Goal: Download file/media

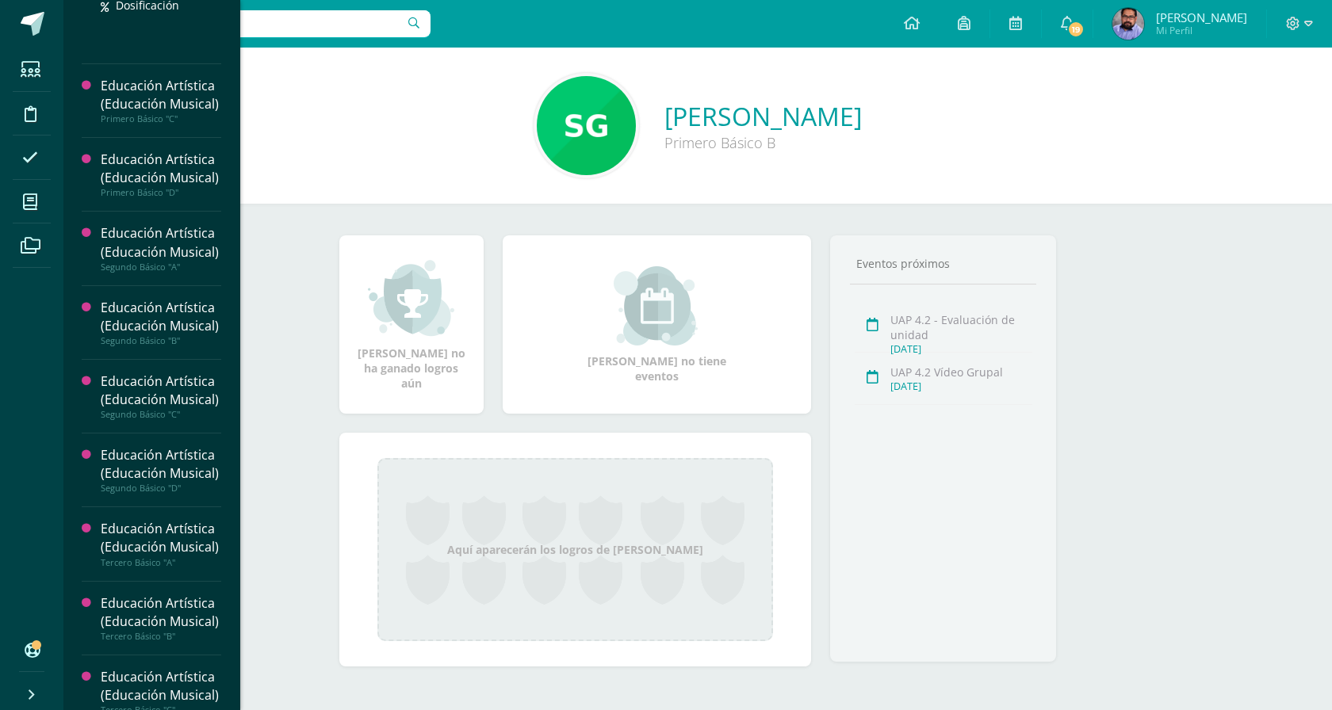
scroll to position [216, 0]
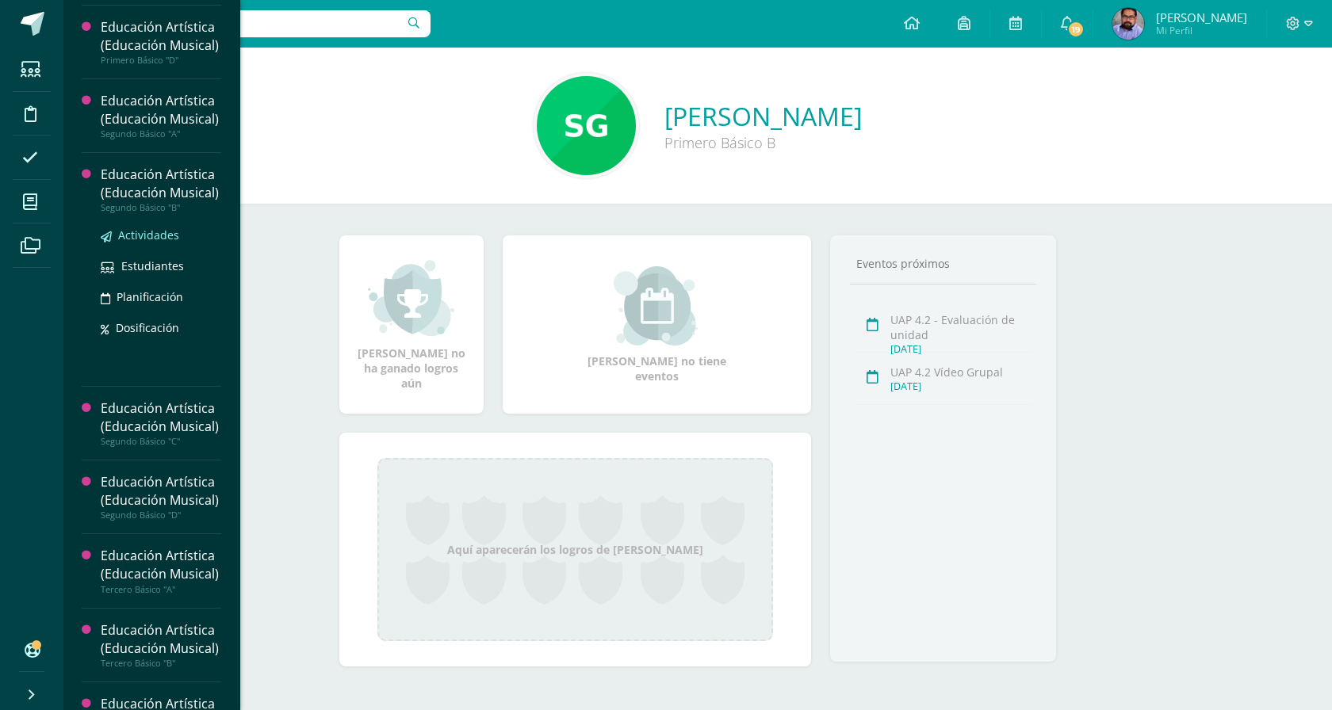
click at [160, 243] on span "Actividades" at bounding box center [148, 235] width 61 height 15
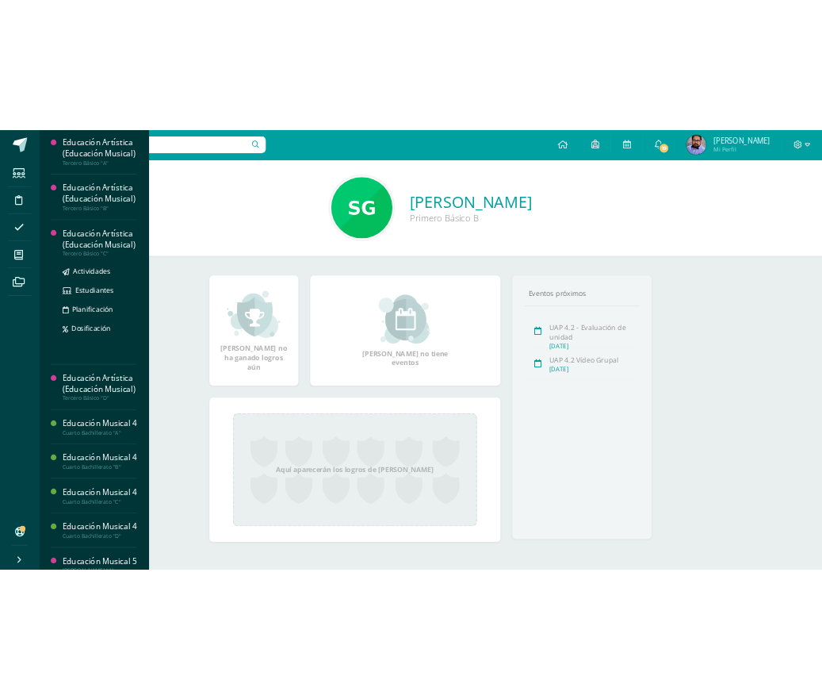
scroll to position [343, 0]
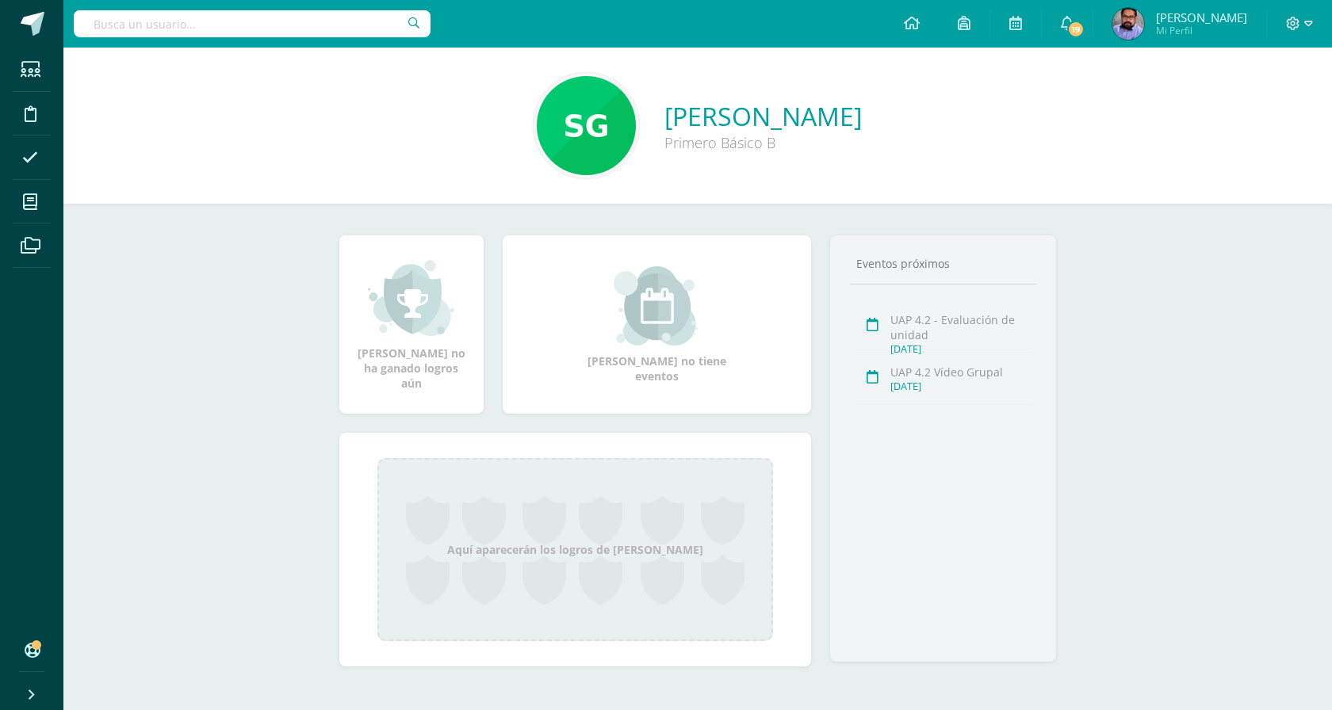
drag, startPoint x: 162, startPoint y: 493, endPoint x: 642, endPoint y: 6, distance: 684.6
click at [63, 48] on div "Estudiantes Disciplina Asistencia Mis cursos Archivos Soporte Ayuda Reportar un…" at bounding box center [697, 48] width 1269 height 0
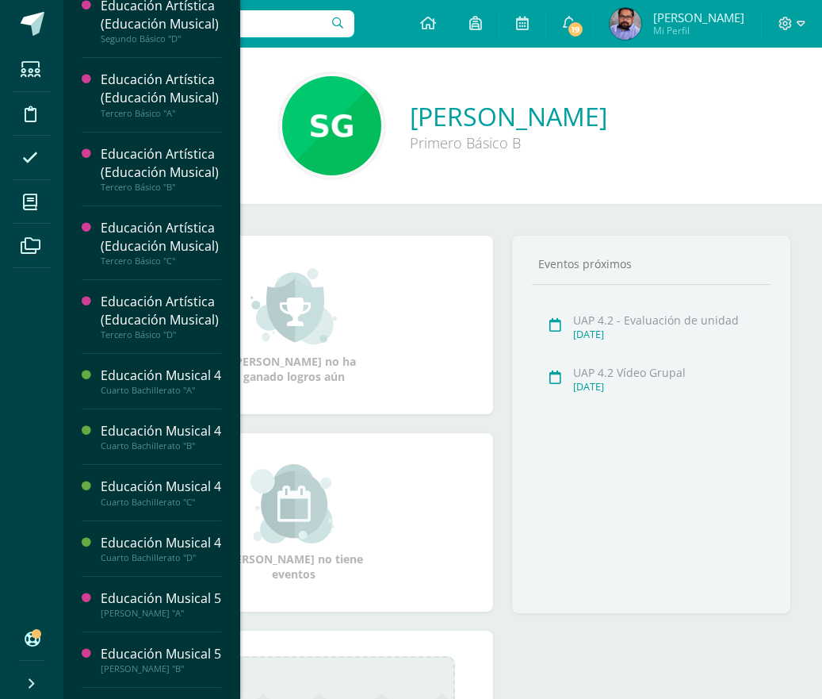
scroll to position [692, 0]
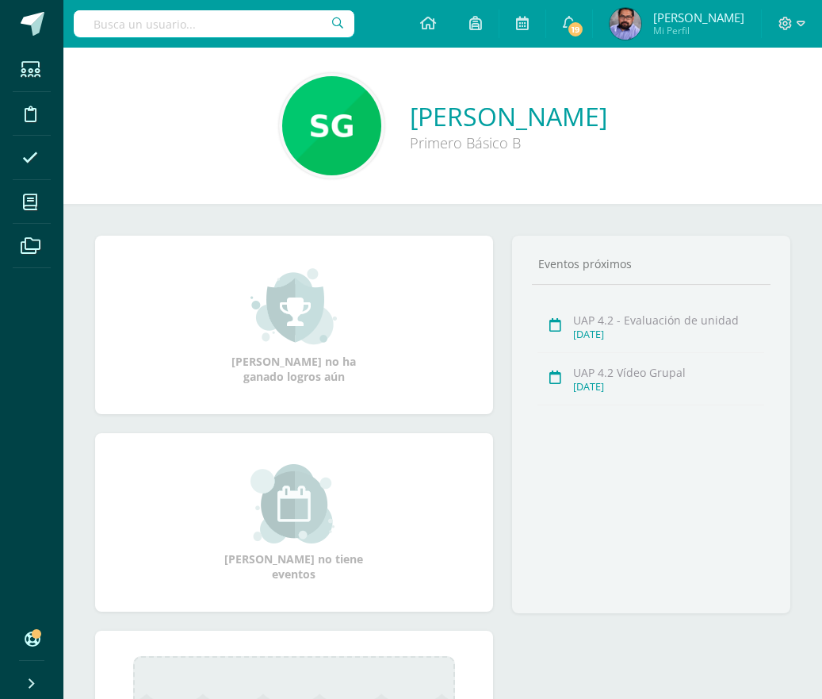
click at [359, 181] on div "Santiago Alexander González López Primero Básico B" at bounding box center [442, 126] width 759 height 156
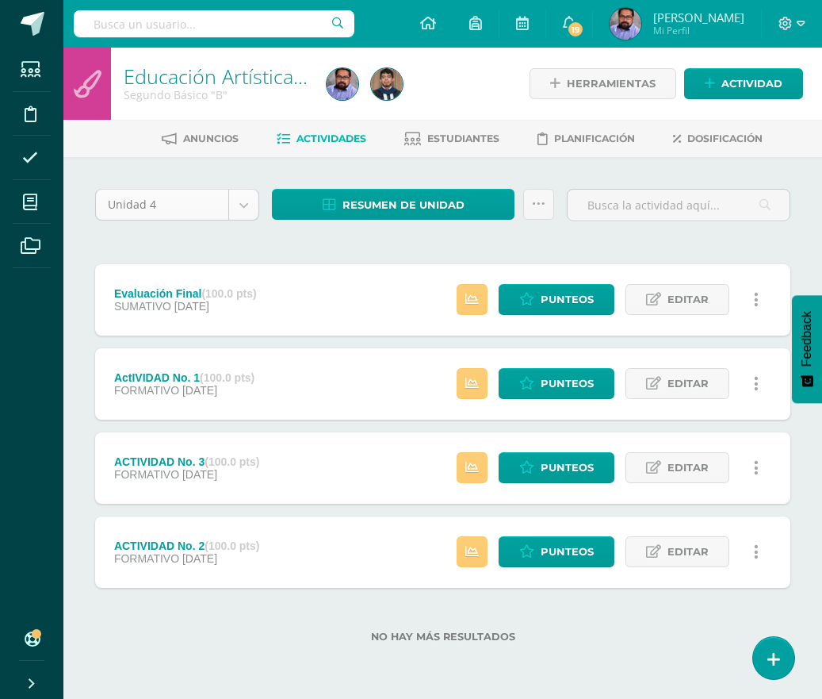
click at [243, 214] on body "Estudiantes Disciplina Asistencia Mis cursos Archivos Soporte Ayuda Reportar un…" at bounding box center [411, 346] width 822 height 693
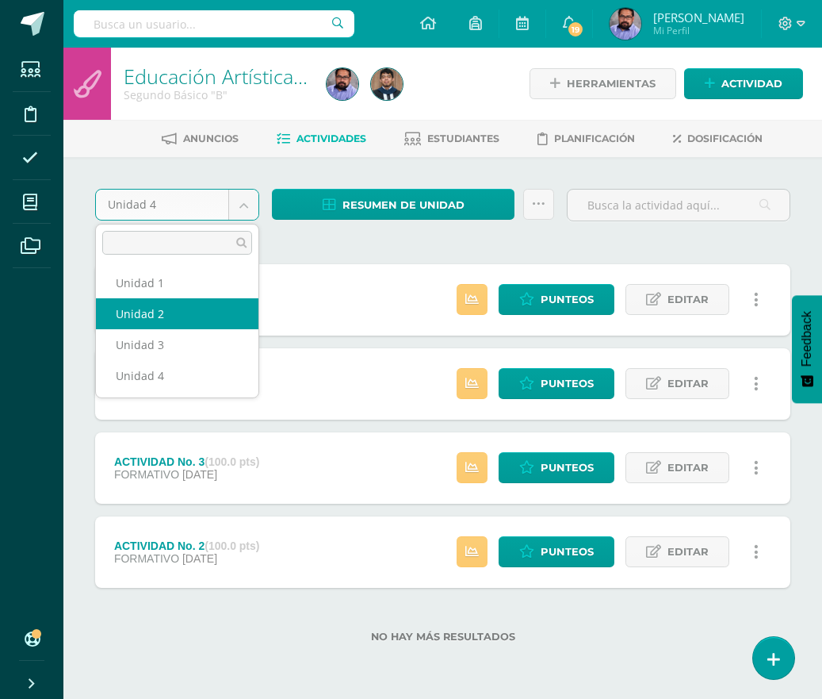
select select "Unidad 2"
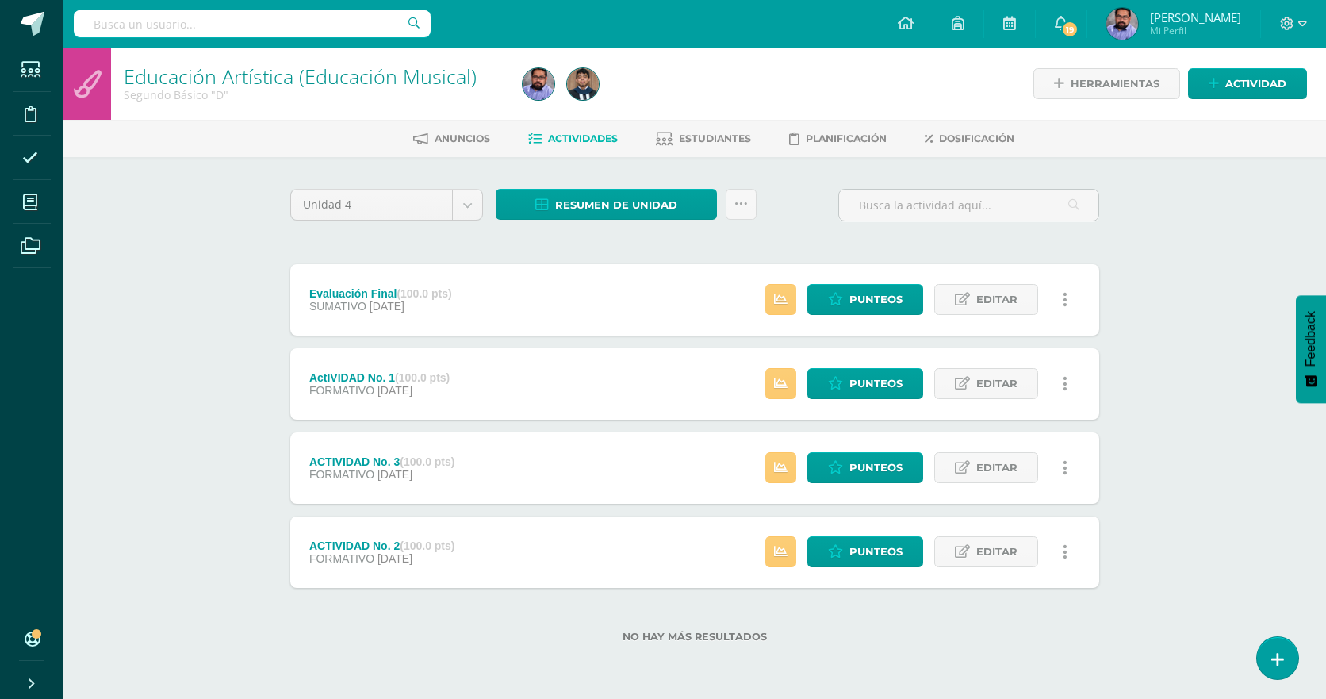
click at [313, 131] on ul "Anuncios Actividades Estudiantes Planificación Dosificación" at bounding box center [713, 138] width 1262 height 26
click at [452, 212] on body "Estudiantes Disciplina Asistencia Mis cursos Archivos Soporte Ayuda Reportar un…" at bounding box center [663, 346] width 1326 height 693
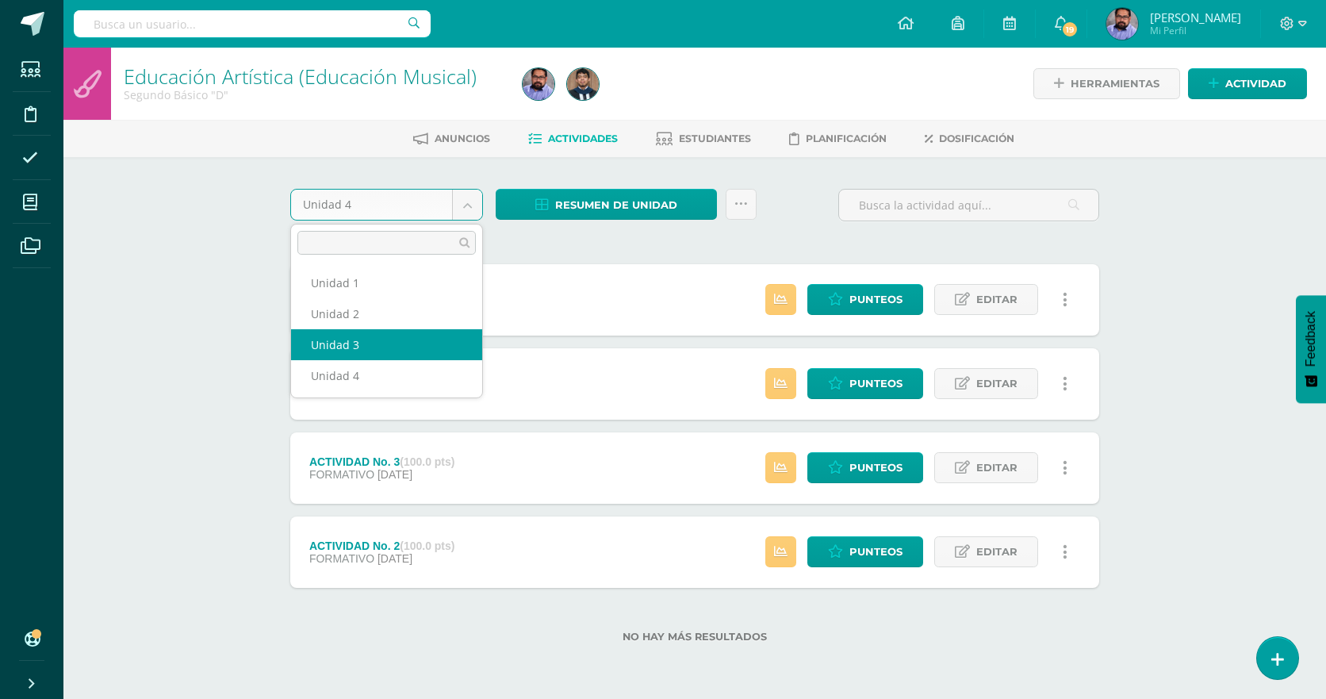
select select "Unidad 3"
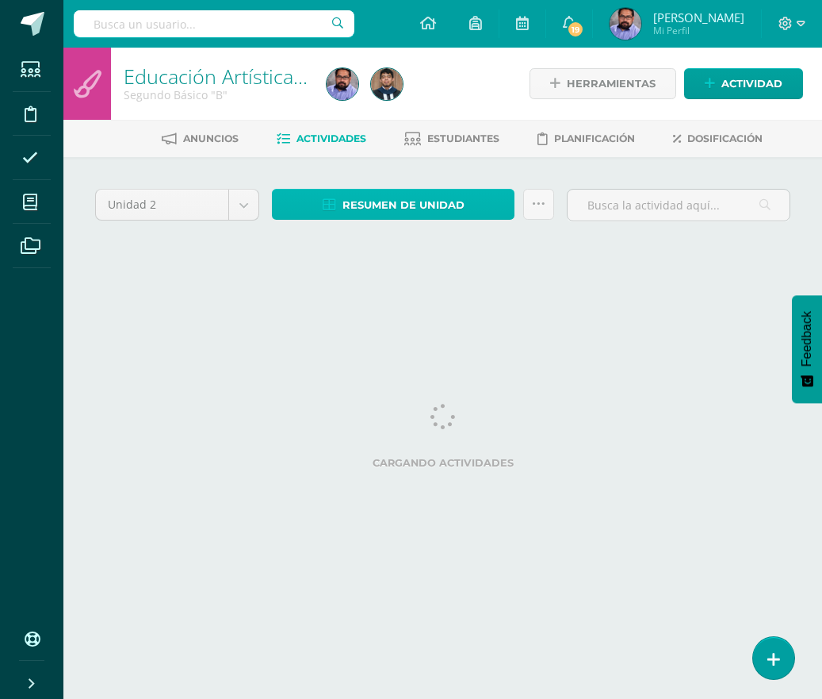
click at [389, 200] on span "Resumen de unidad" at bounding box center [404, 204] width 122 height 29
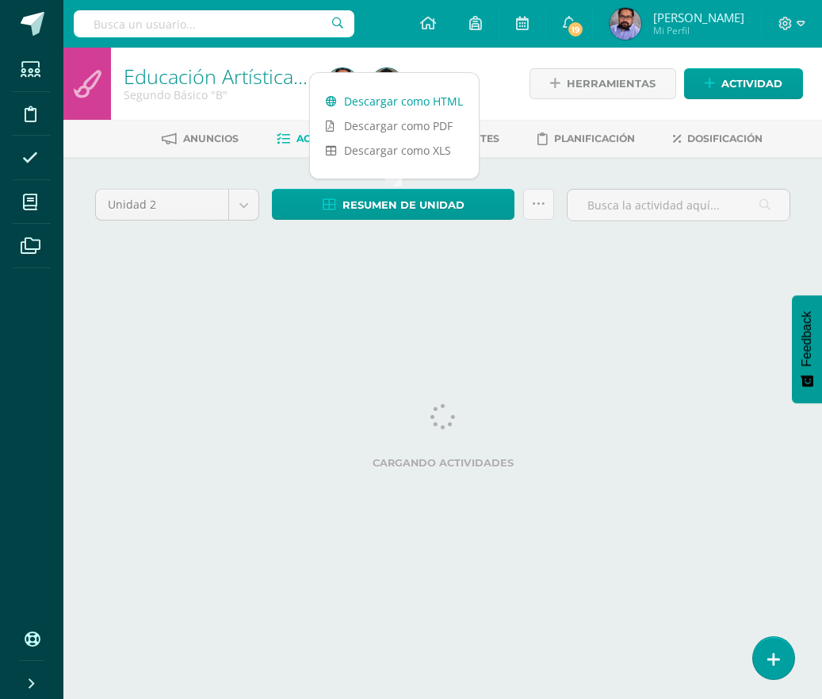
click at [410, 96] on link "Descargar como HTML" at bounding box center [394, 101] width 169 height 25
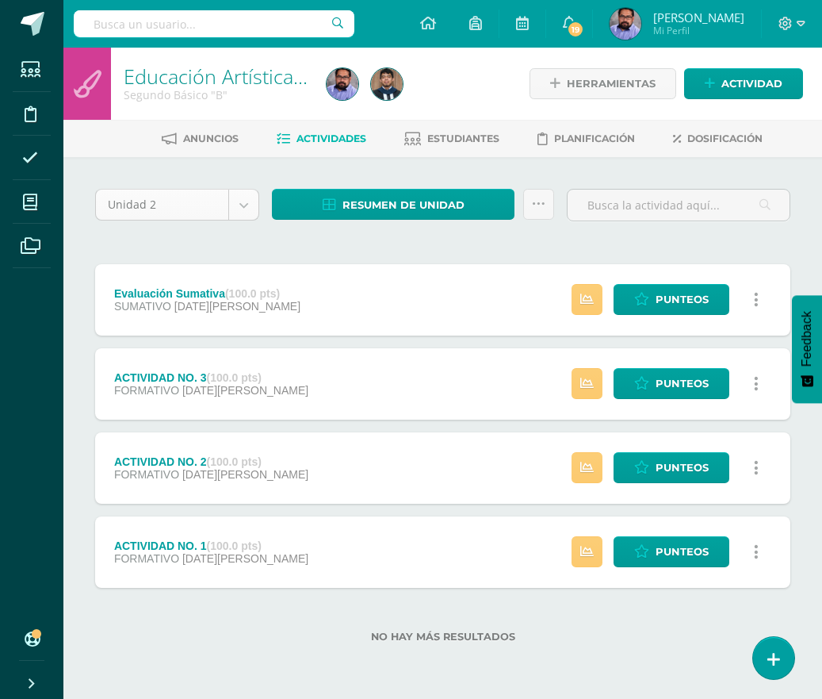
click at [182, 197] on body "Estudiantes Disciplina Asistencia Mis cursos Archivos Soporte Ayuda Reportar un…" at bounding box center [411, 346] width 822 height 693
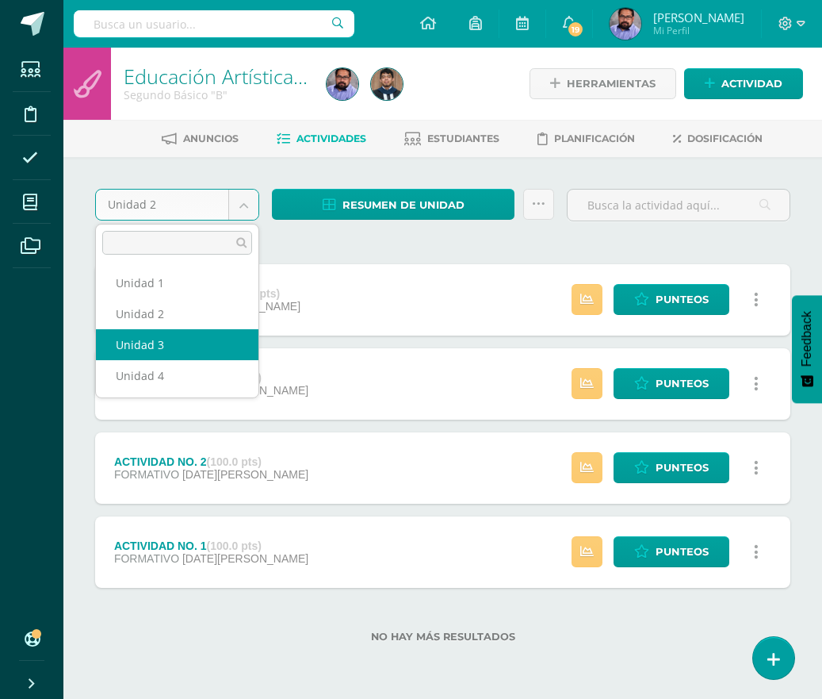
select select "Unidad 3"
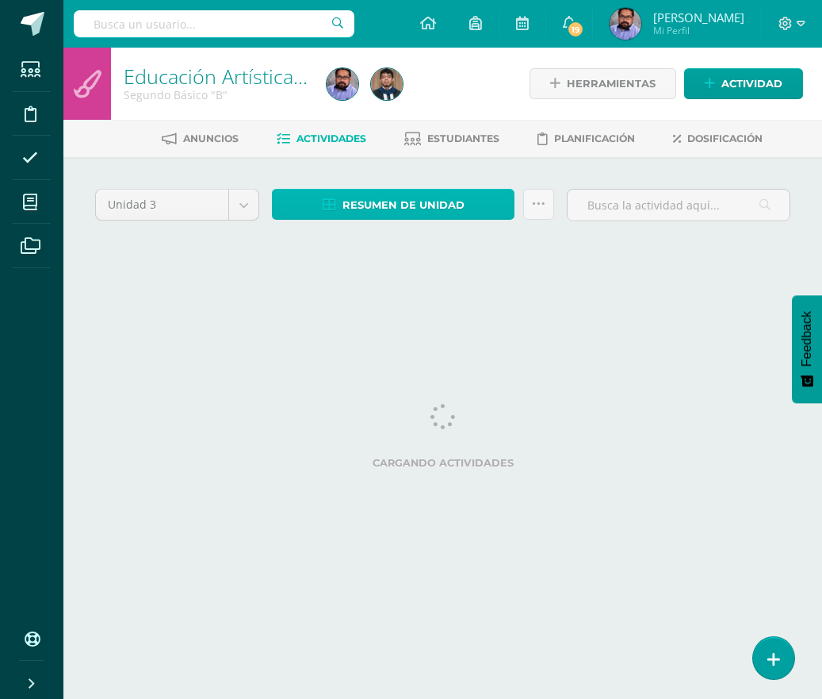
click at [366, 211] on span "Resumen de unidad" at bounding box center [404, 204] width 122 height 29
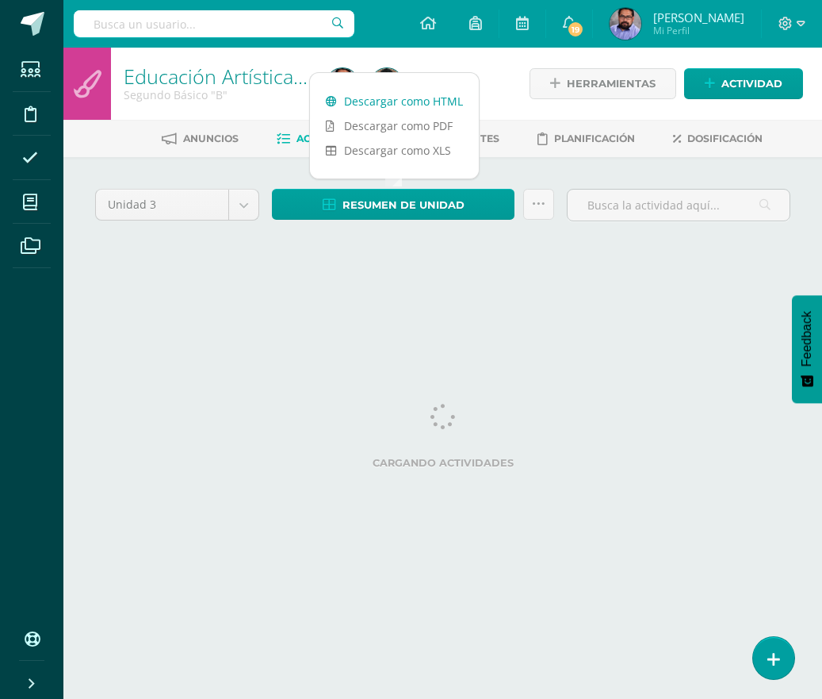
click at [388, 107] on link "Descargar como HTML" at bounding box center [394, 101] width 169 height 25
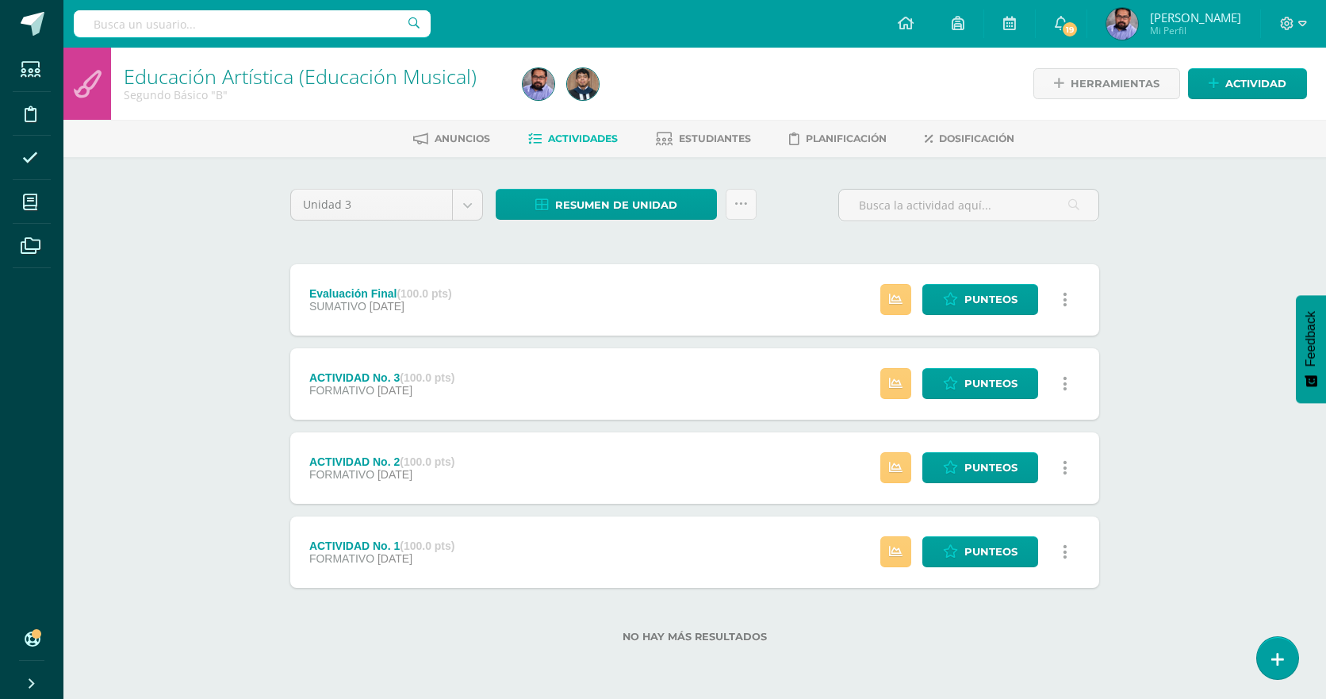
click at [452, 223] on div "Unidad 3 Unidad 1 Unidad 2 Unidad 3 Unidad 4" at bounding box center [386, 211] width 205 height 45
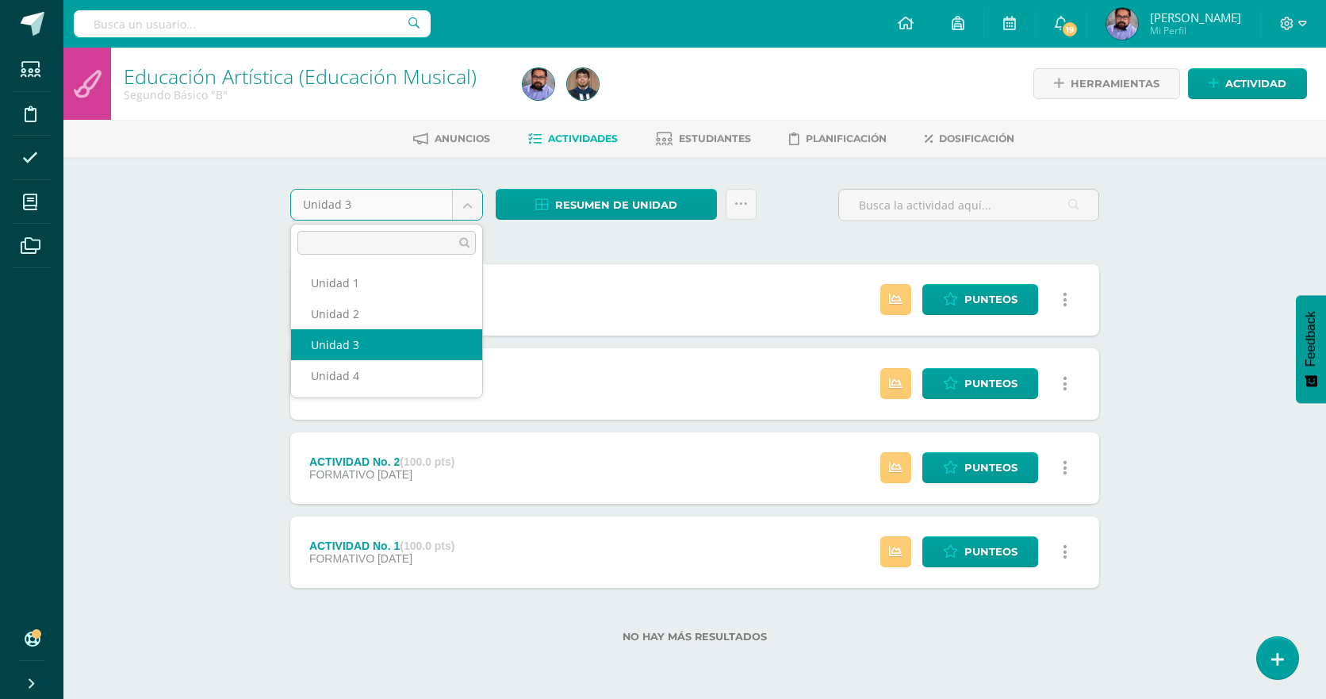
click at [458, 205] on body "Estudiantes Disciplina Asistencia Mis cursos Archivos Soporte Ayuda Reportar un…" at bounding box center [663, 346] width 1326 height 693
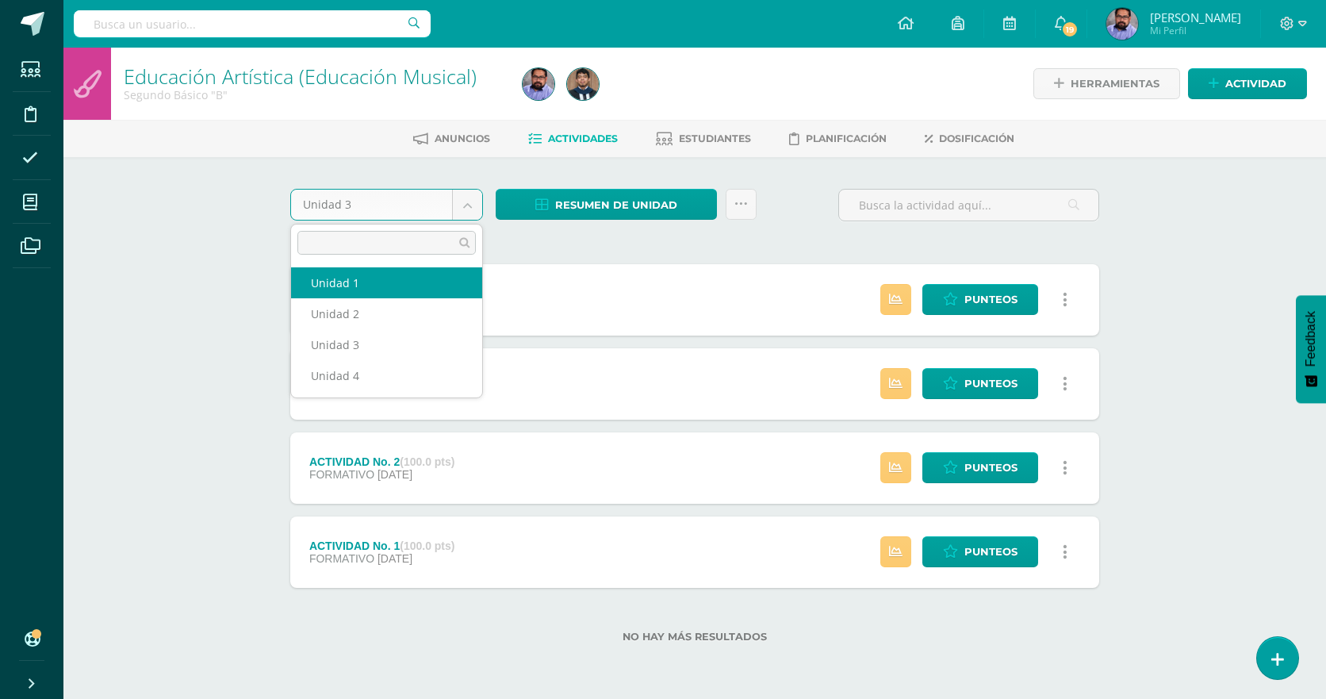
select select "Unidad 1"
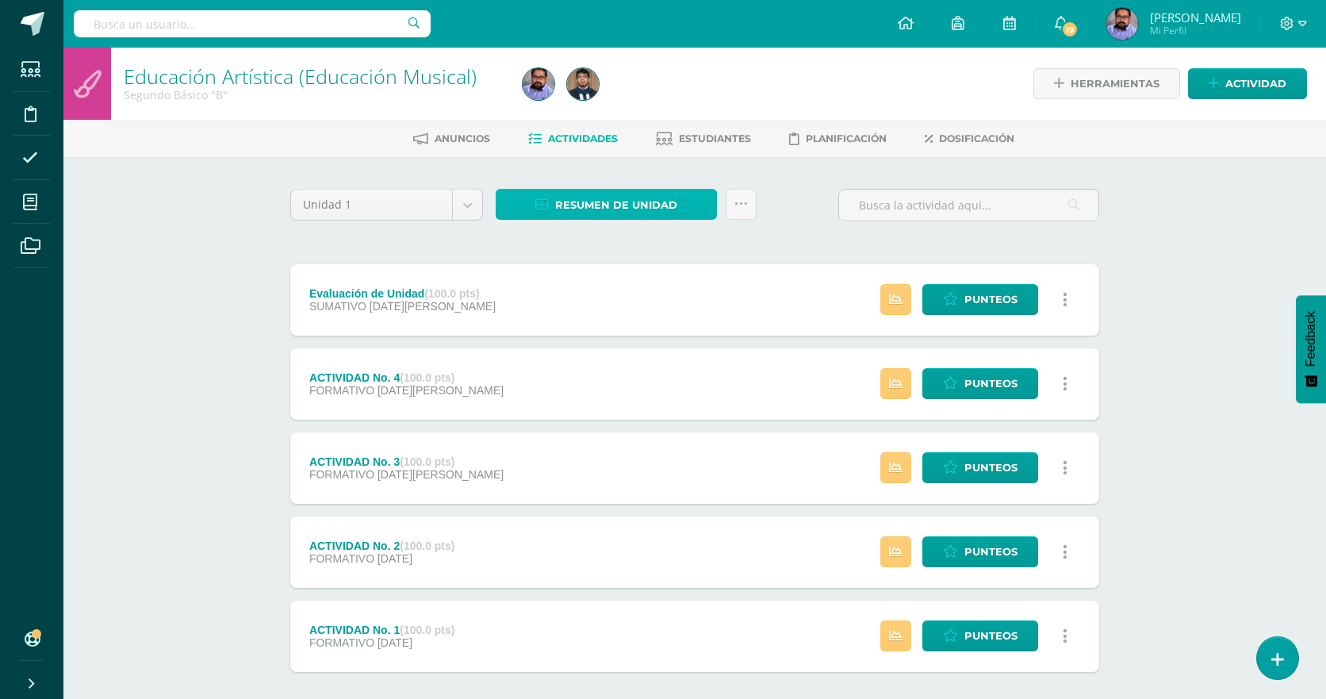
click at [602, 211] on span "Resumen de unidad" at bounding box center [616, 204] width 122 height 29
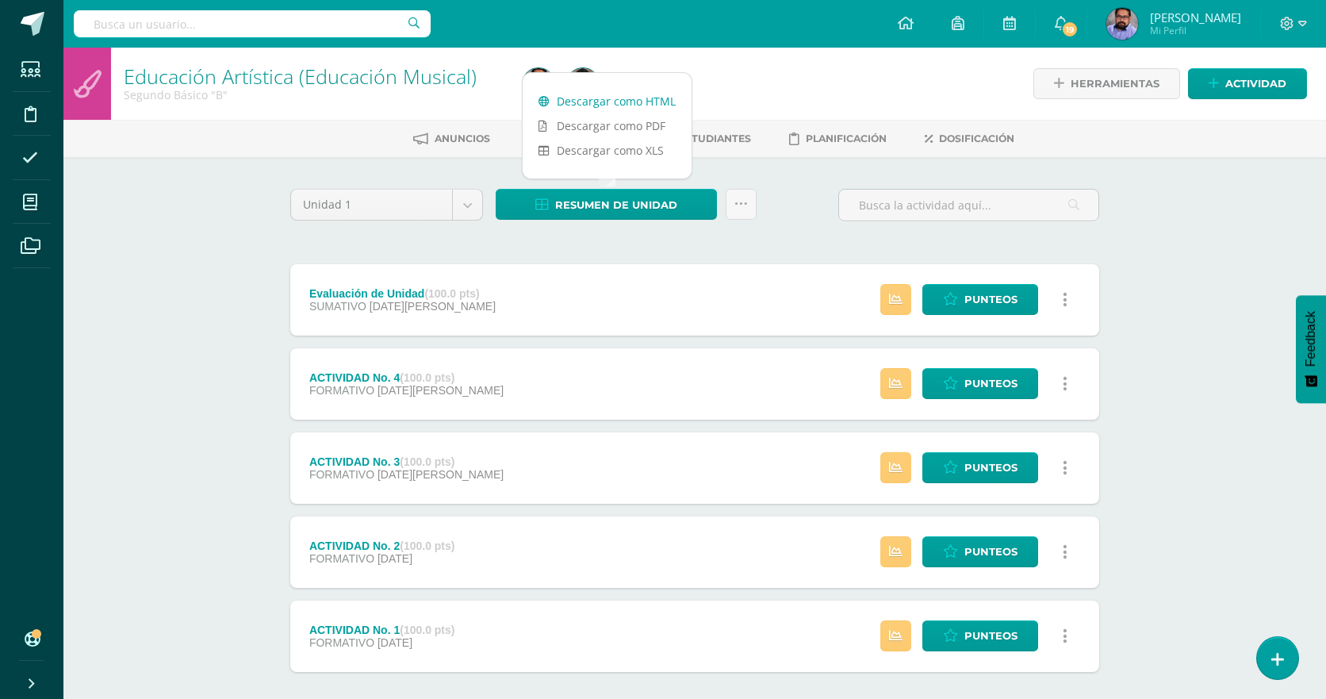
click at [626, 105] on link "Descargar como HTML" at bounding box center [607, 101] width 169 height 25
click at [421, 221] on div "Unidad 1 Unidad 1 Unidad 2 Unidad 3 Unidad 4" at bounding box center [386, 211] width 205 height 45
click at [419, 209] on body "Estudiantes Disciplina Asistencia Mis cursos Archivos Soporte Ayuda Reportar un…" at bounding box center [663, 388] width 1326 height 777
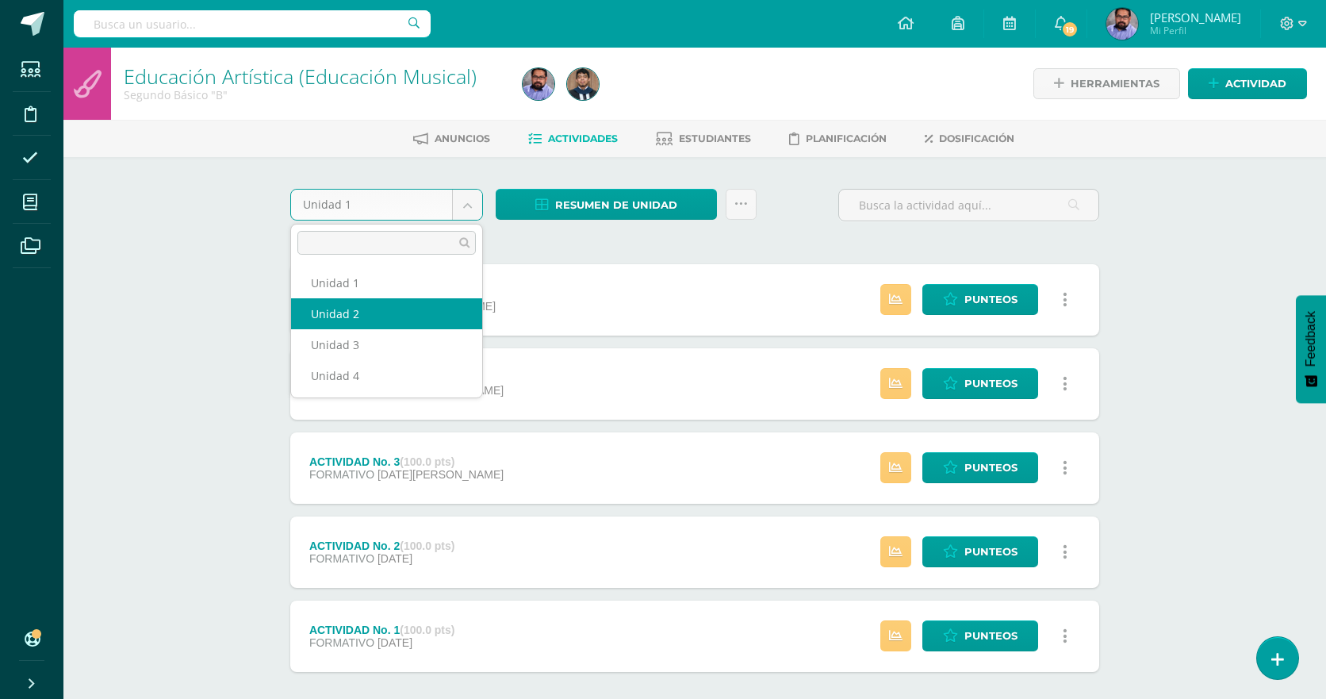
select select "Unidad 2"
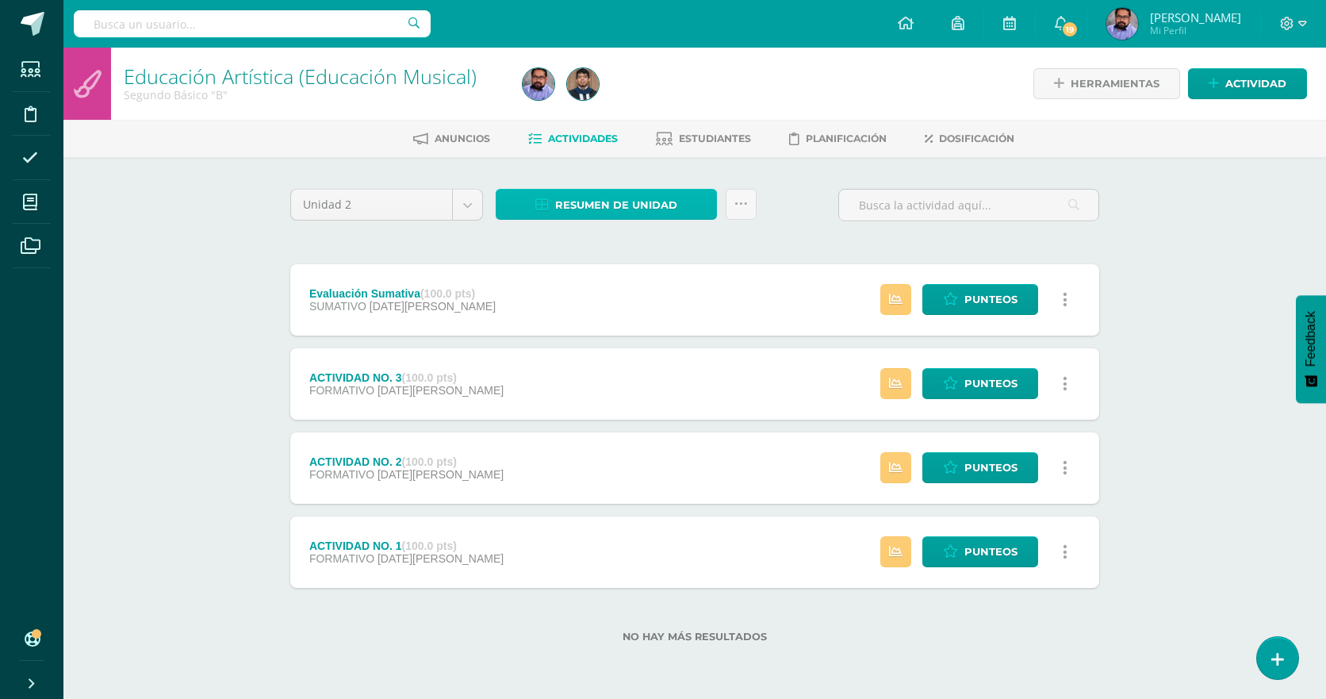
click at [622, 210] on span "Resumen de unidad" at bounding box center [616, 204] width 122 height 29
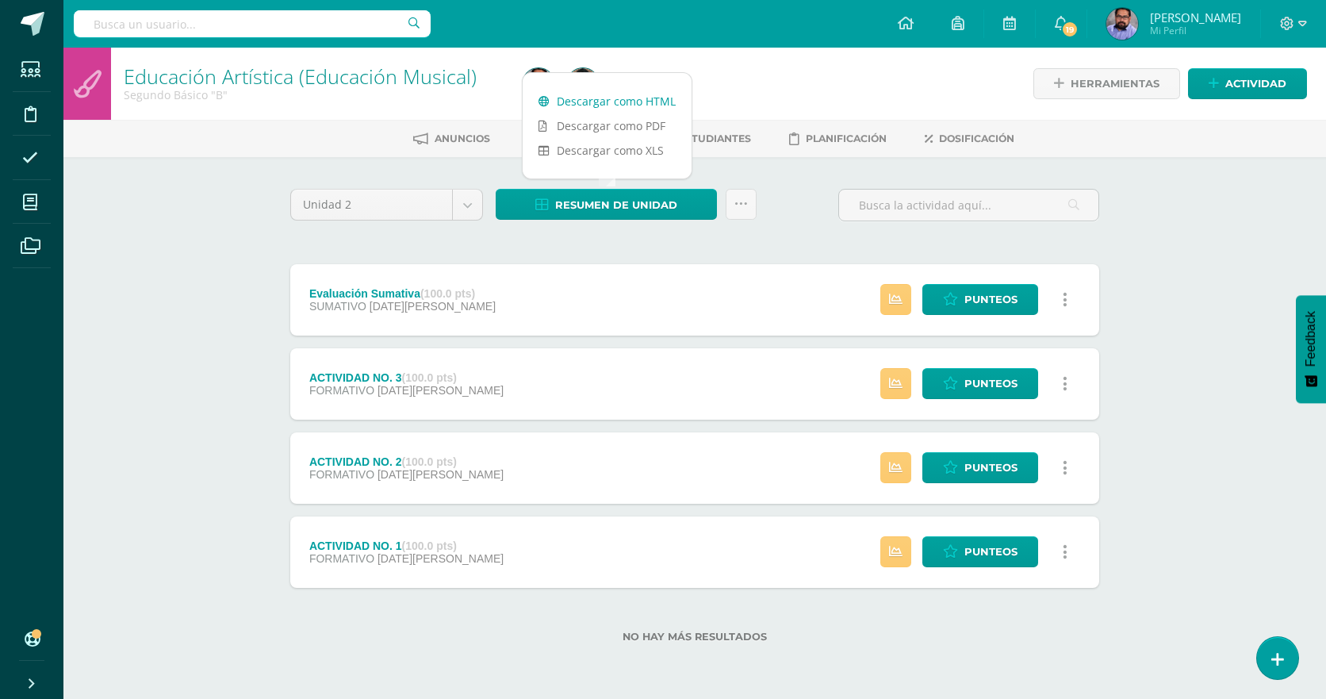
click at [616, 105] on link "Descargar como HTML" at bounding box center [607, 101] width 169 height 25
click at [349, 243] on div "Unidad 2 Unidad 1 Unidad 2 Unidad 3 Unidad 4 Resumen de unidad Enviar punteos a…" at bounding box center [694, 425] width 821 height 473
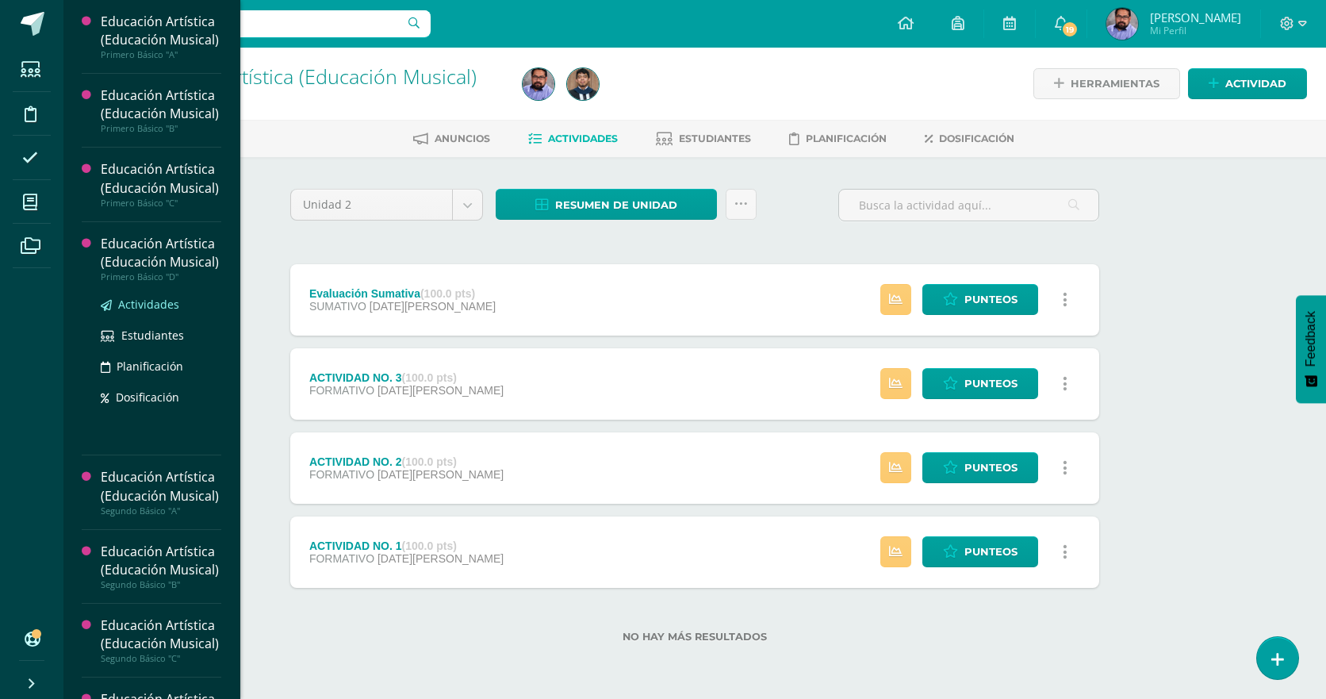
click at [146, 312] on span "Actividades" at bounding box center [148, 304] width 61 height 15
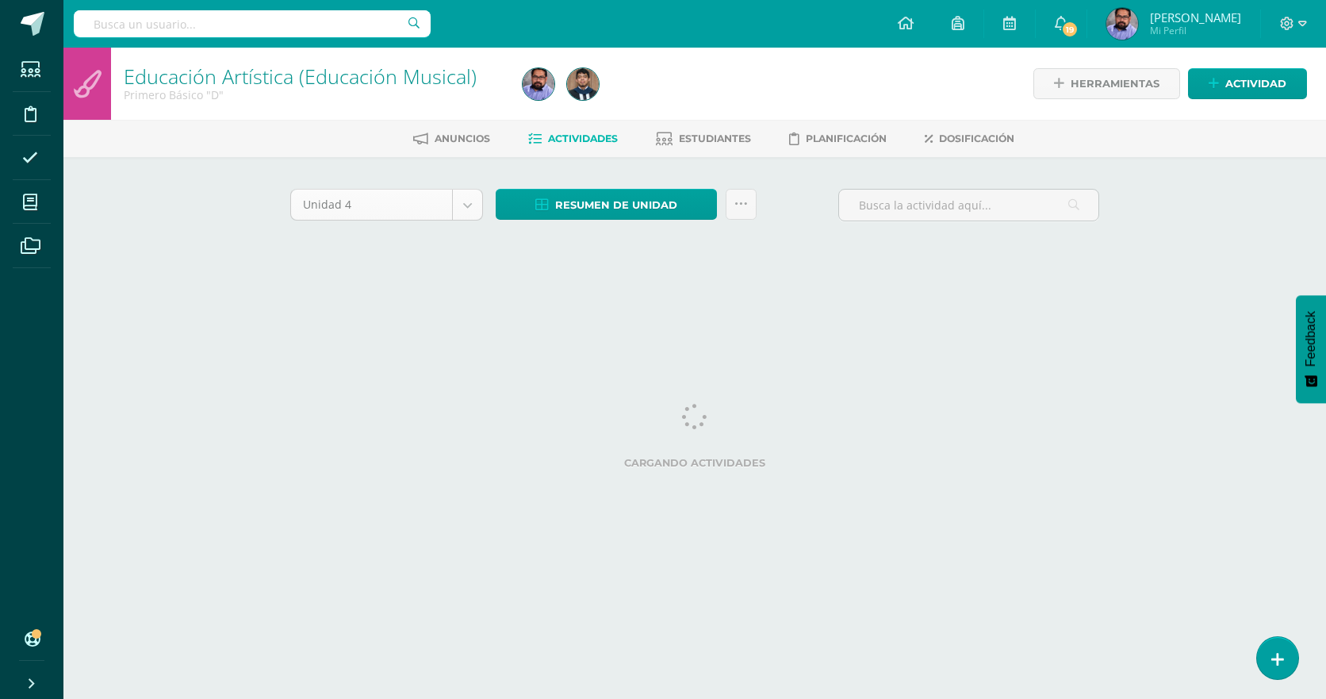
click at [446, 199] on body "Estudiantes Disciplina Asistencia Mis cursos Archivos Soporte Ayuda Reportar un…" at bounding box center [663, 148] width 1326 height 296
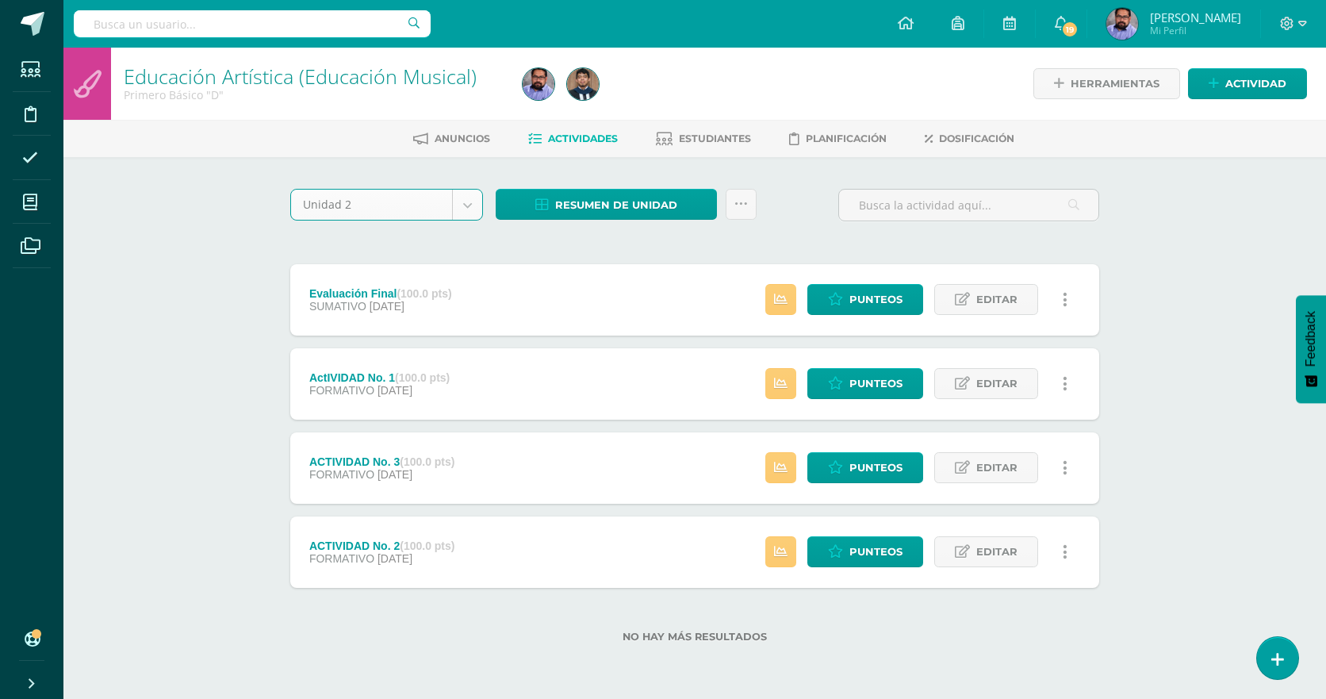
select select "Unidad 2"
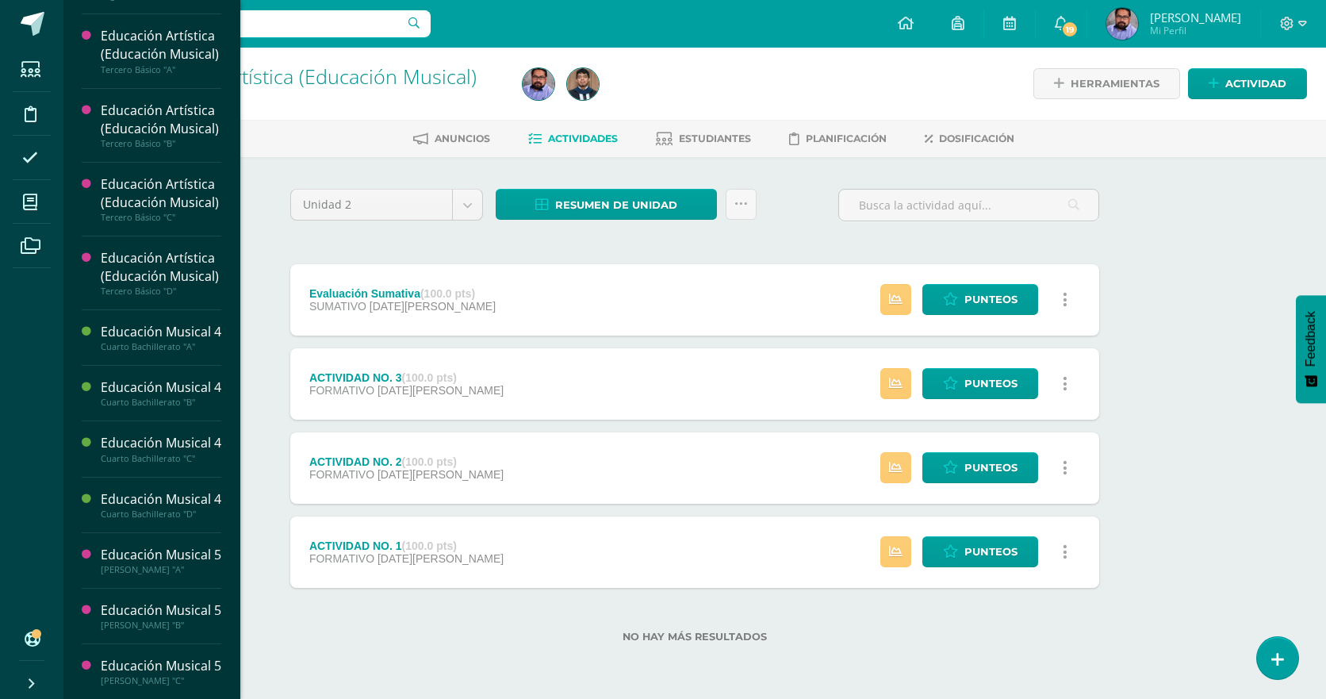
scroll to position [724, 0]
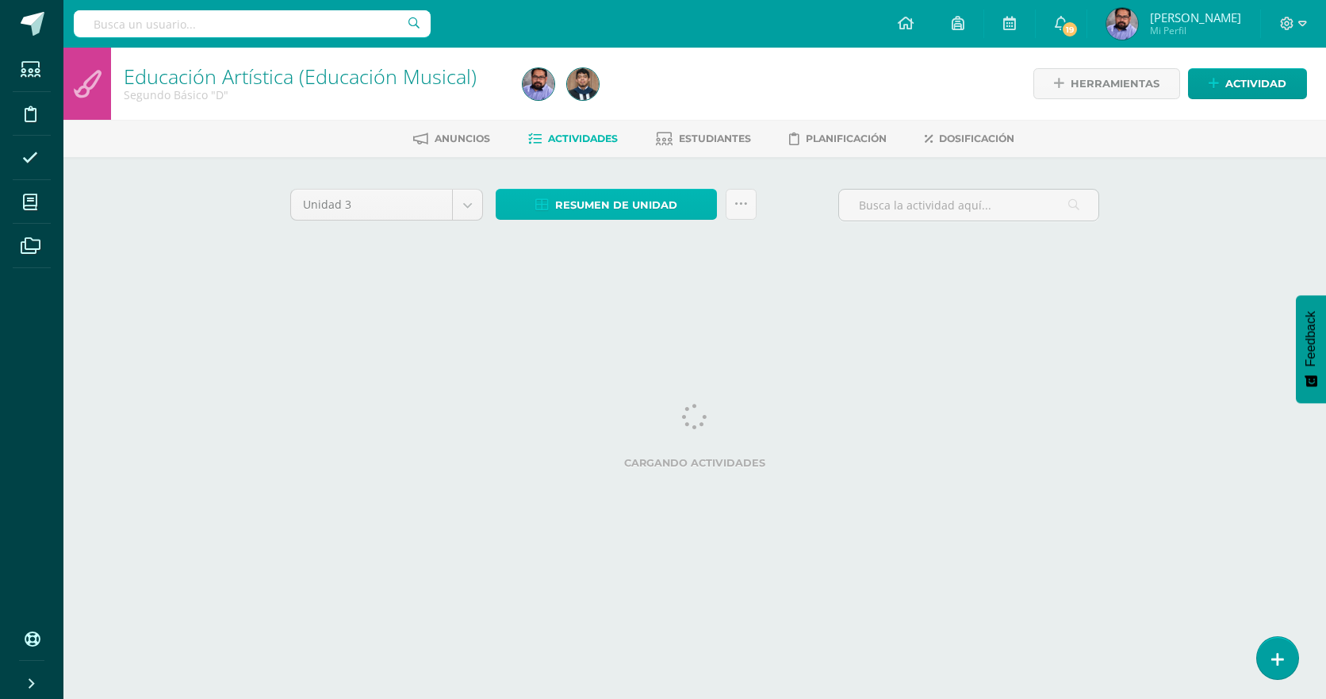
click at [570, 202] on span "Resumen de unidad" at bounding box center [616, 204] width 122 height 29
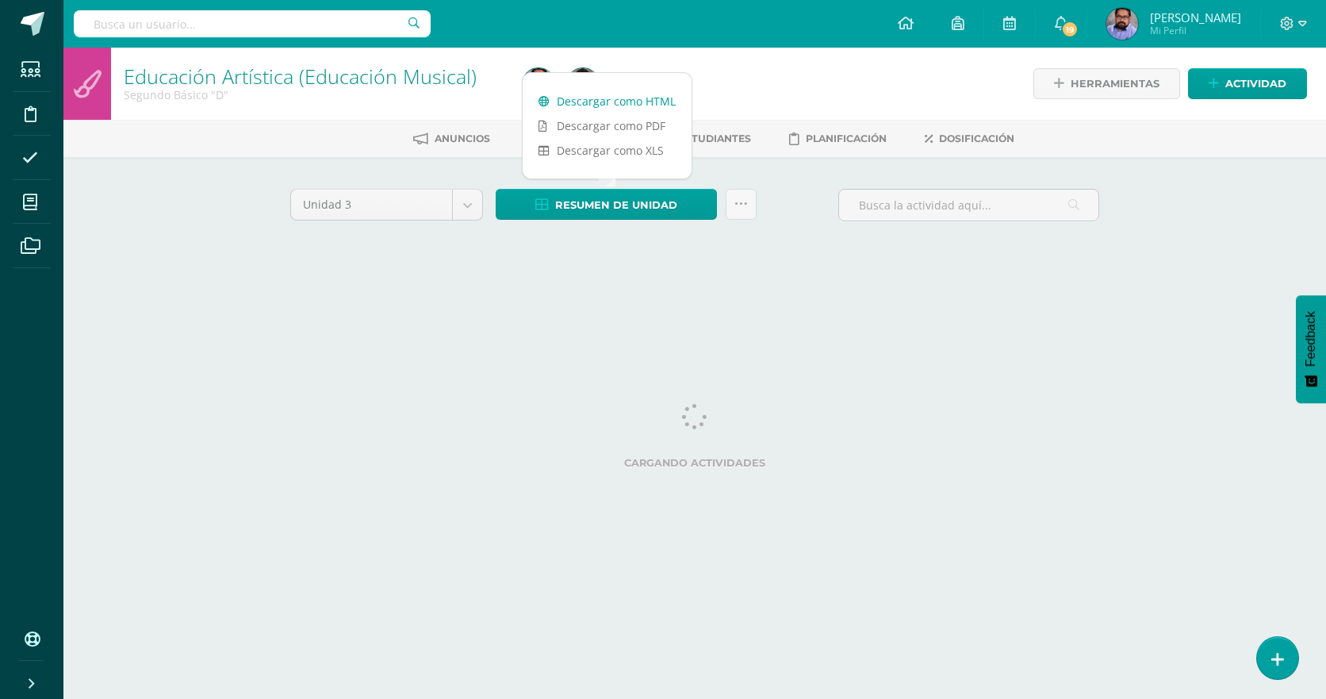
click at [609, 103] on link "Descargar como HTML" at bounding box center [607, 101] width 169 height 25
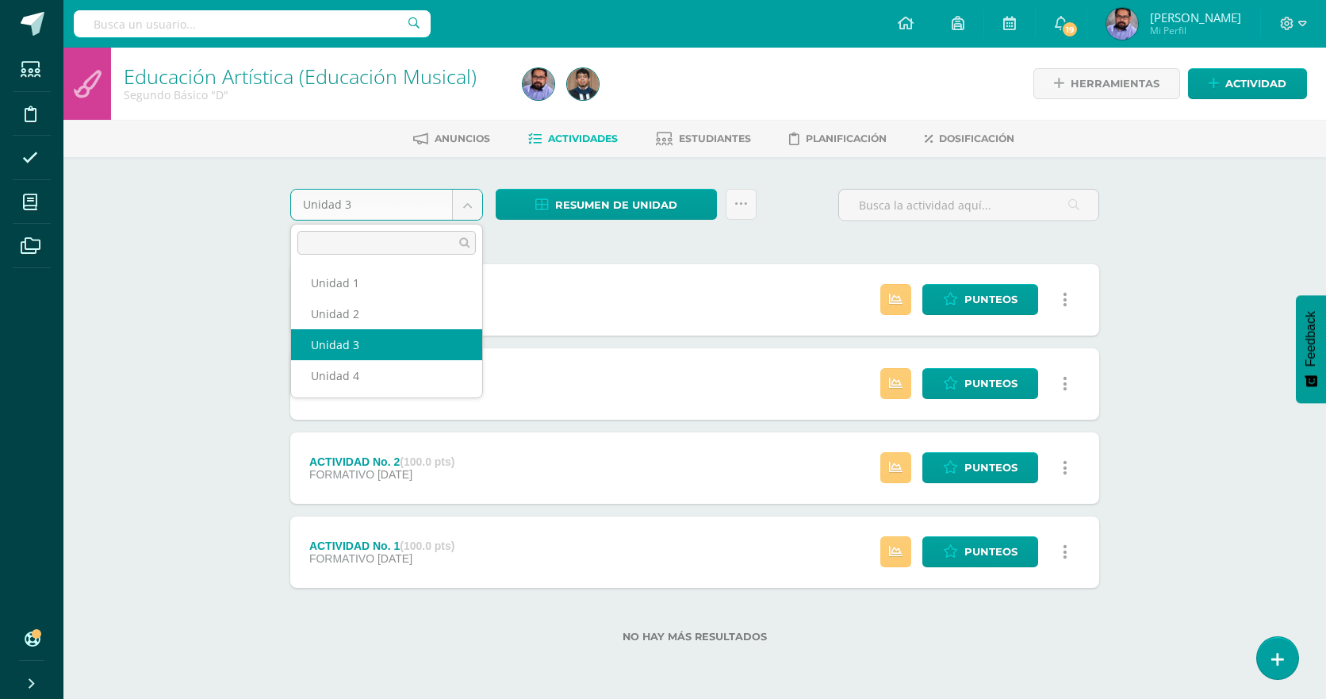
click at [388, 208] on body "Estudiantes Disciplina Asistencia Mis cursos Archivos Soporte Ayuda Reportar un…" at bounding box center [663, 346] width 1326 height 693
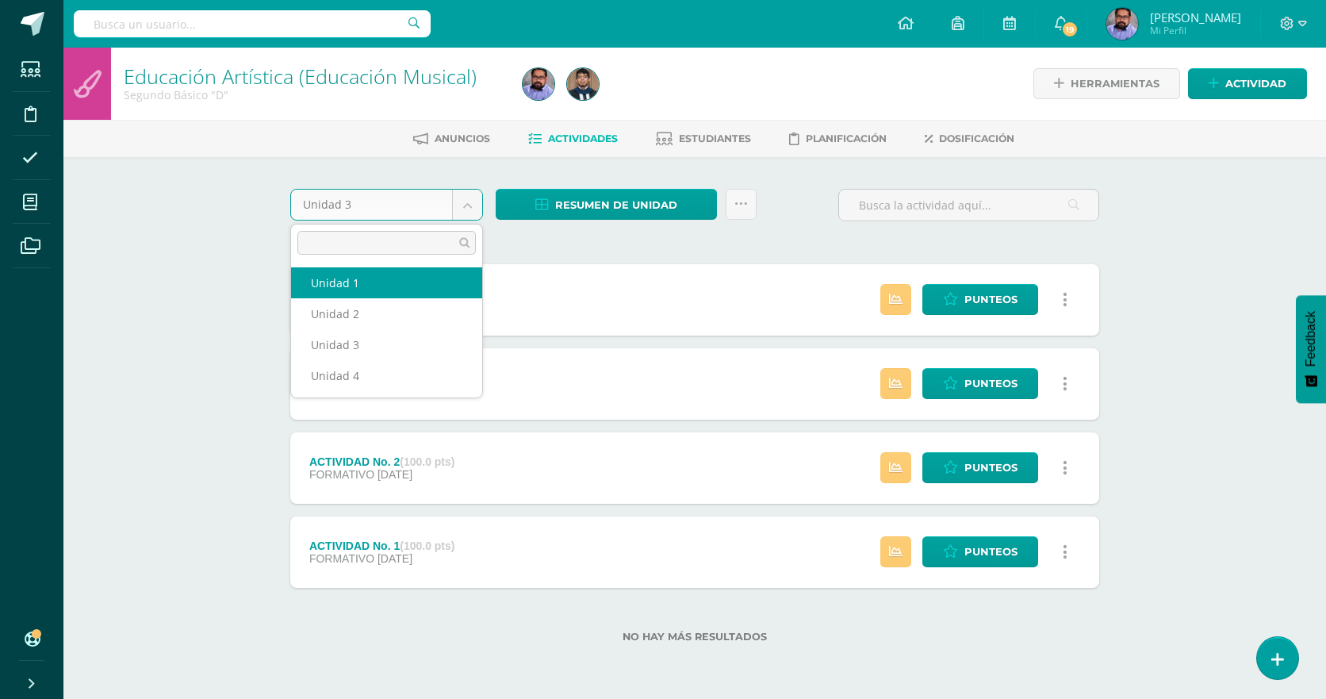
select select "Unidad 1"
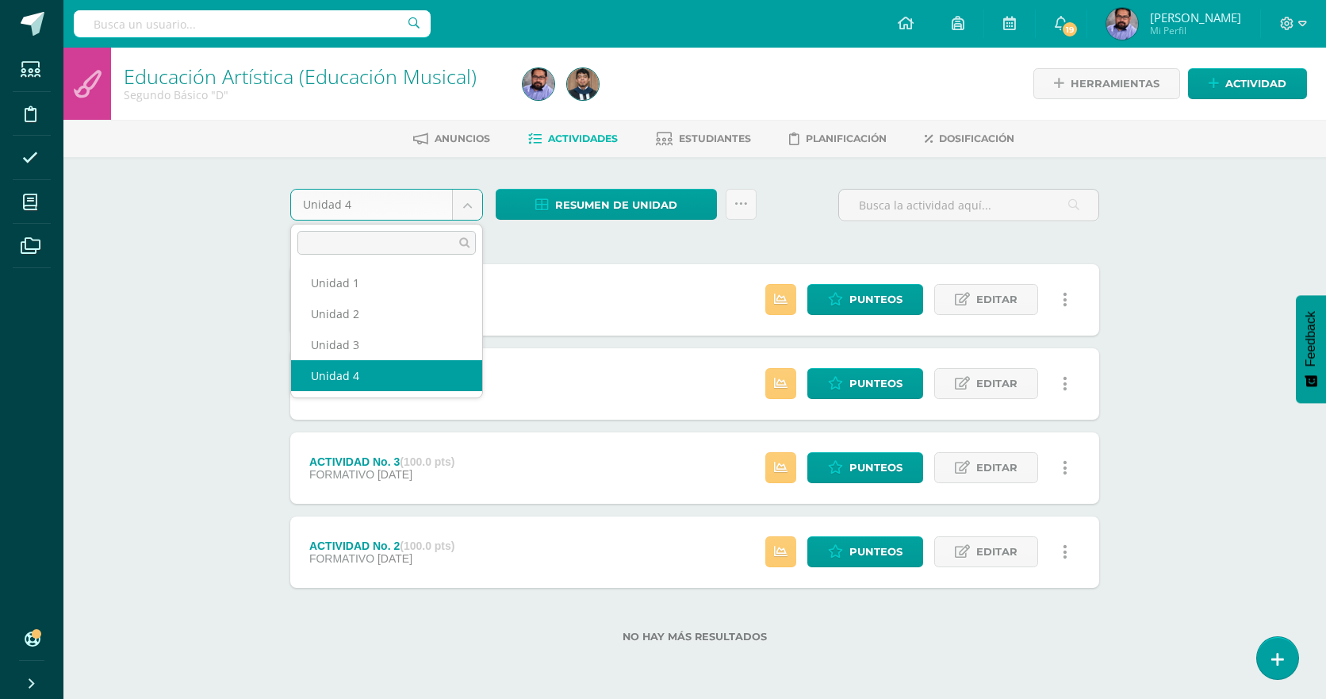
click at [432, 201] on body "Estudiantes Disciplina Asistencia Mis cursos Archivos Soporte Ayuda Reportar un…" at bounding box center [663, 346] width 1326 height 693
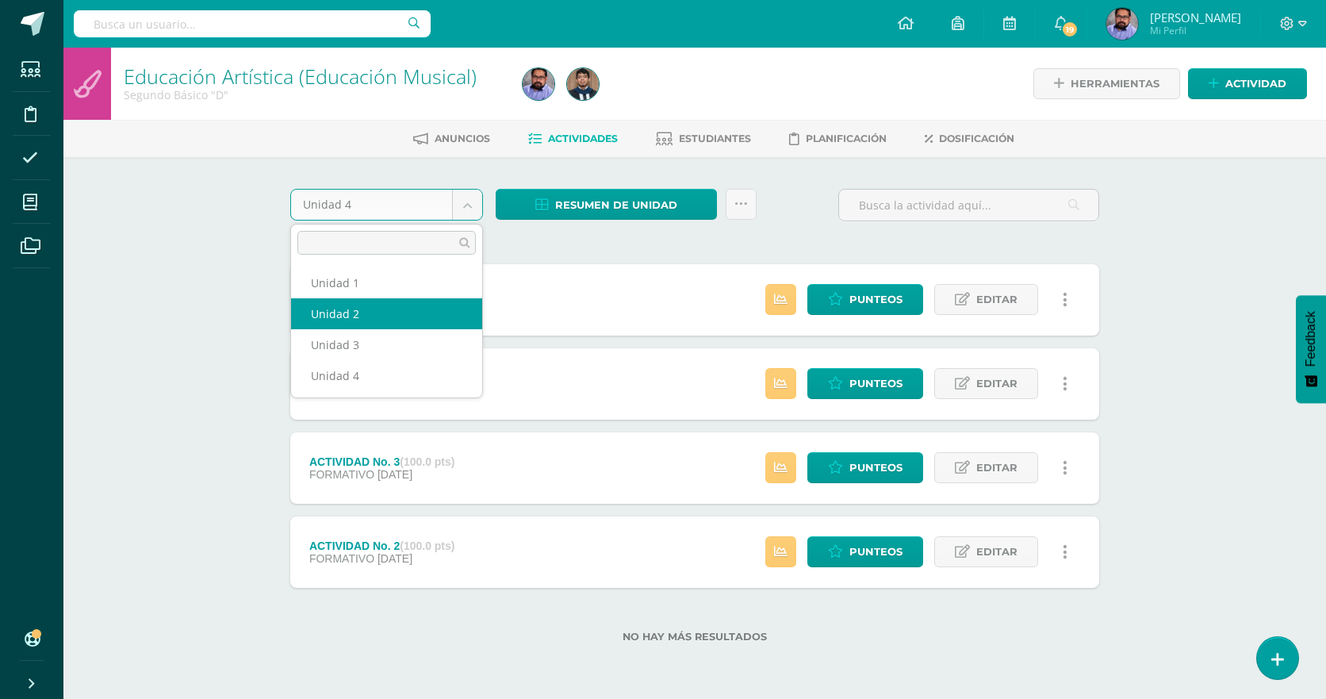
select select "Unidad 2"
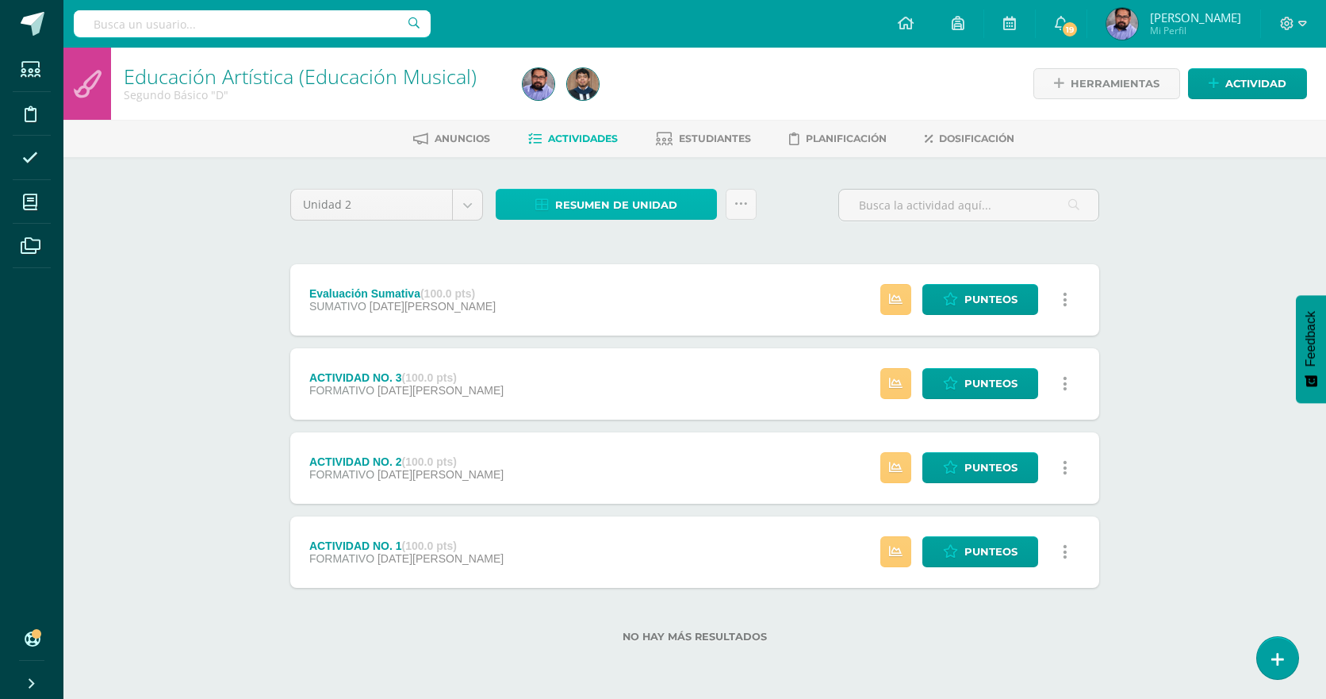
click at [576, 197] on span "Resumen de unidad" at bounding box center [616, 204] width 122 height 29
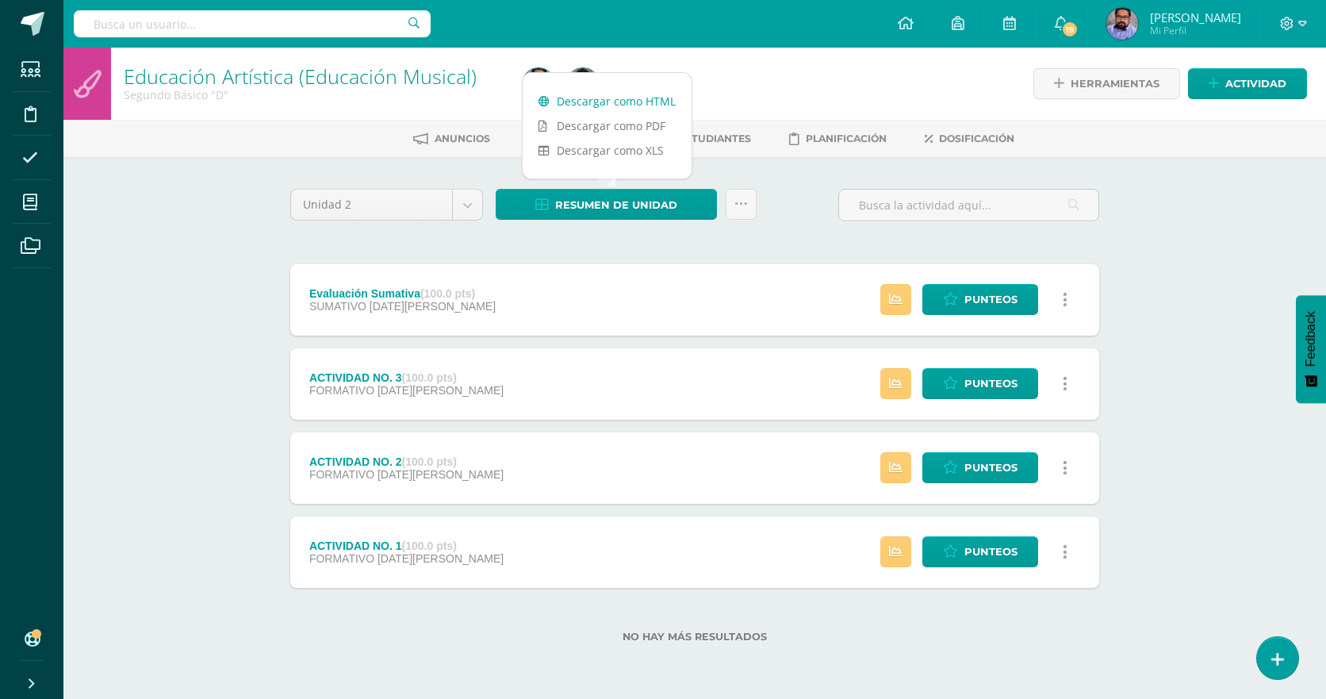
click at [596, 101] on link "Descargar como HTML" at bounding box center [607, 101] width 169 height 25
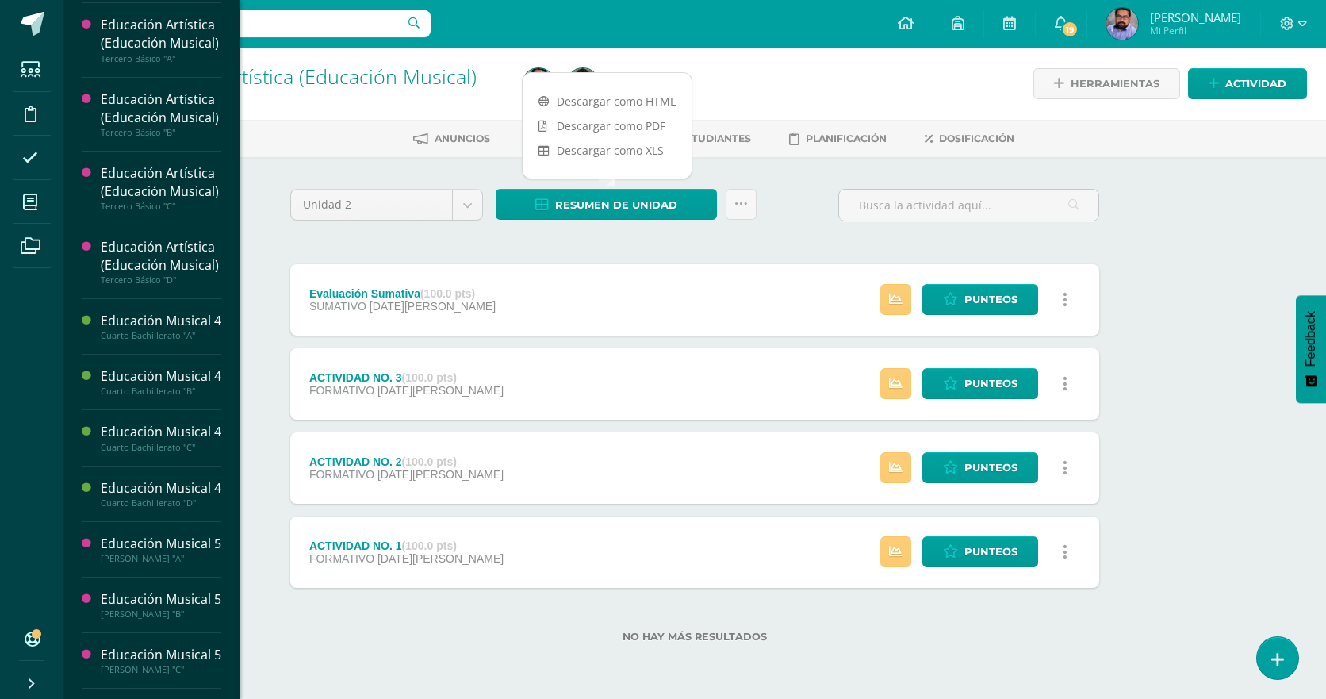
scroll to position [723, 0]
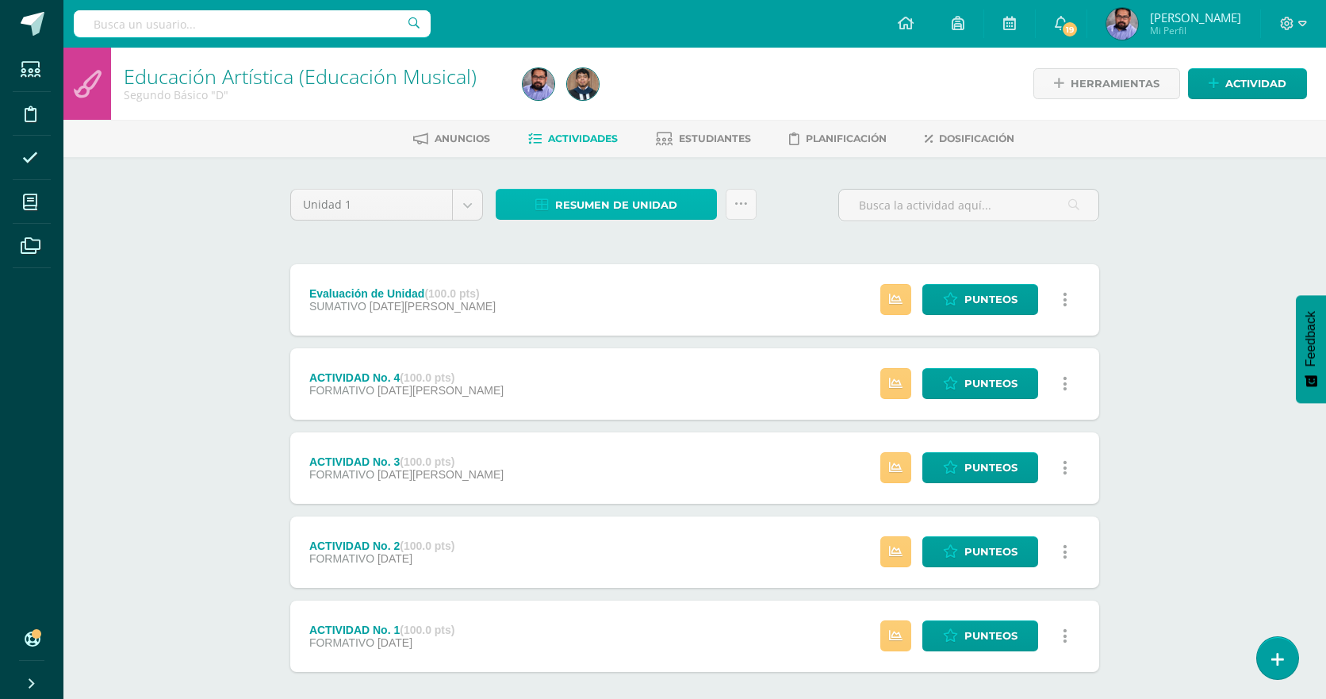
click at [572, 202] on span "Resumen de unidad" at bounding box center [616, 204] width 122 height 29
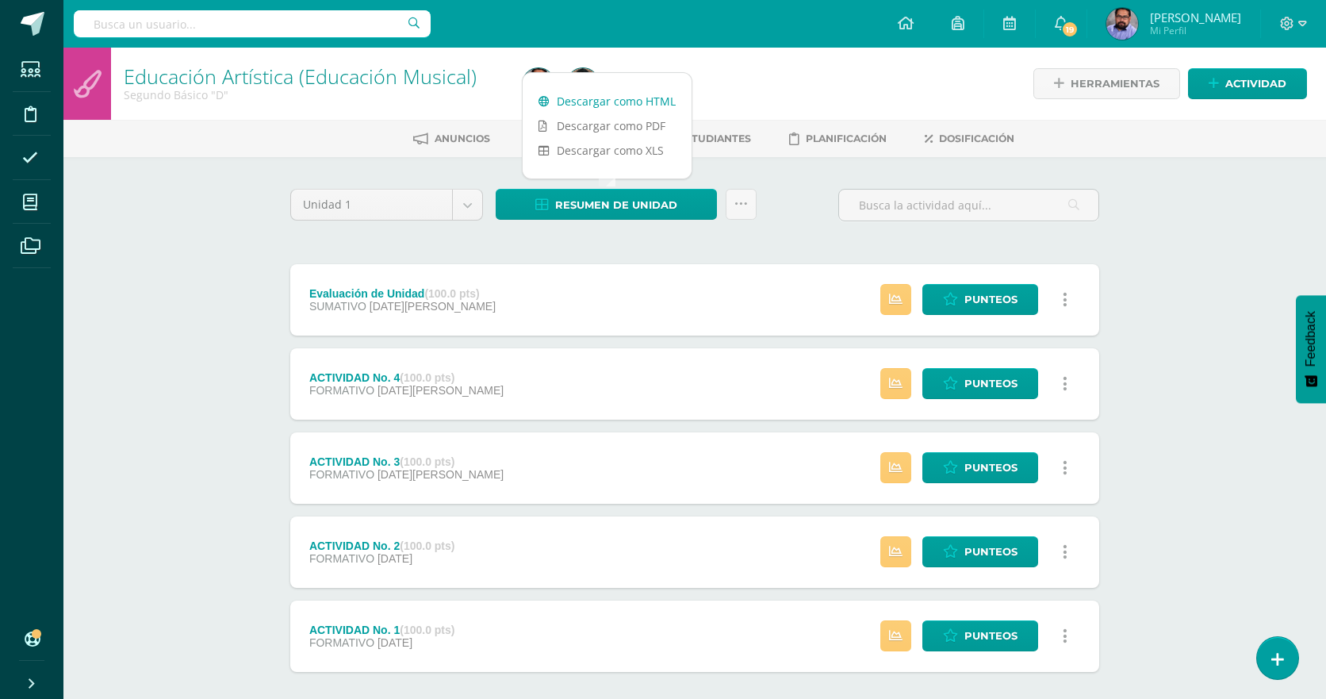
click at [589, 101] on link "Descargar como HTML" at bounding box center [607, 101] width 169 height 25
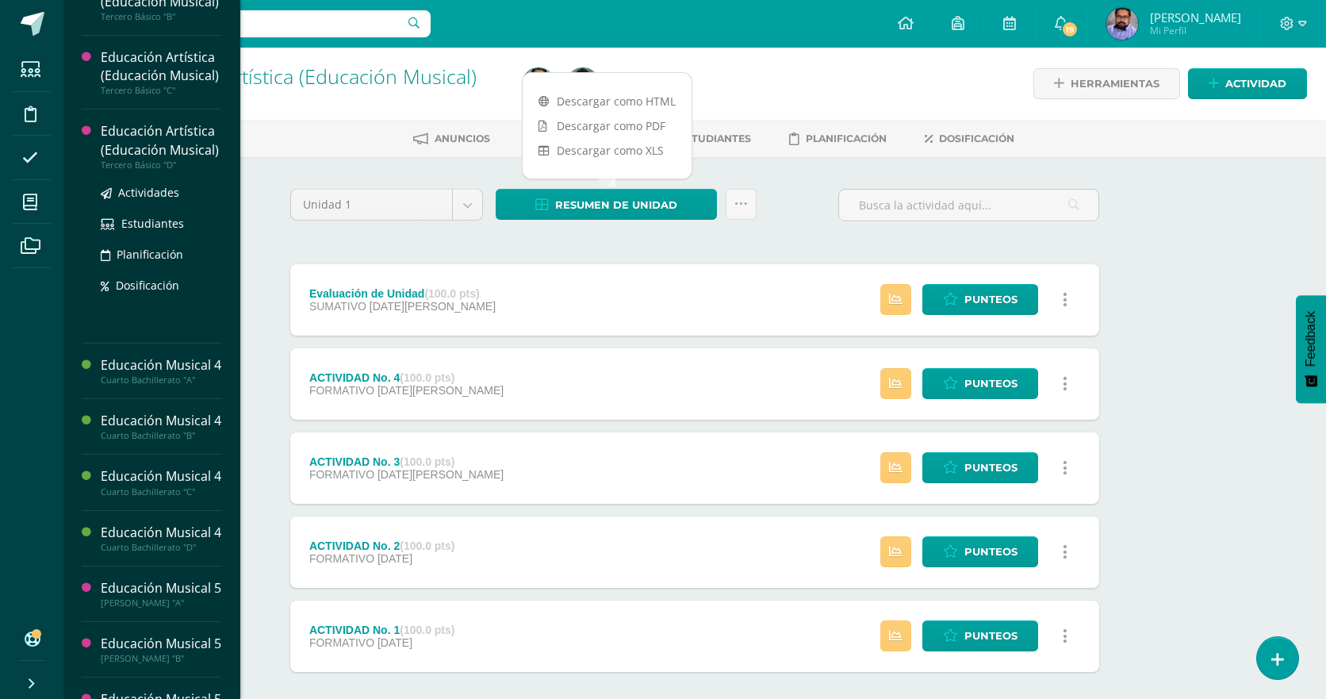
scroll to position [695, 0]
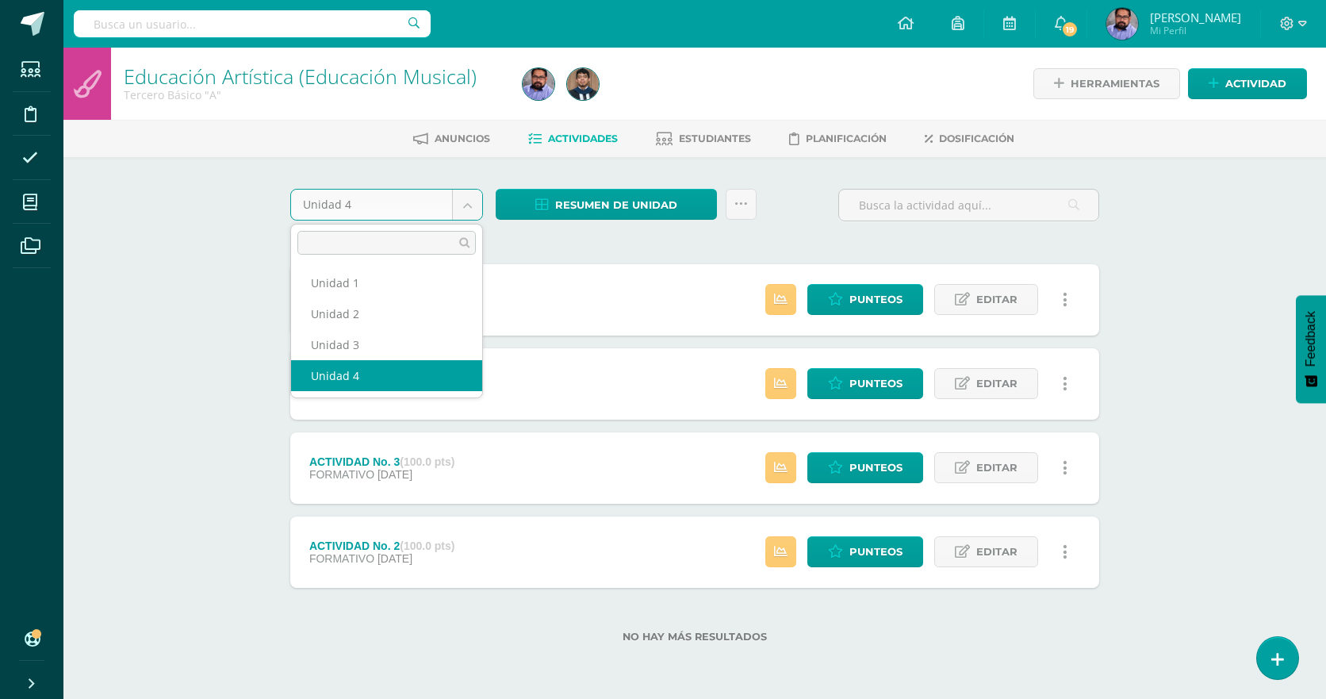
click at [437, 207] on body "Estudiantes Disciplina Asistencia Mis cursos Archivos Soporte Ayuda Reportar un…" at bounding box center [663, 346] width 1326 height 693
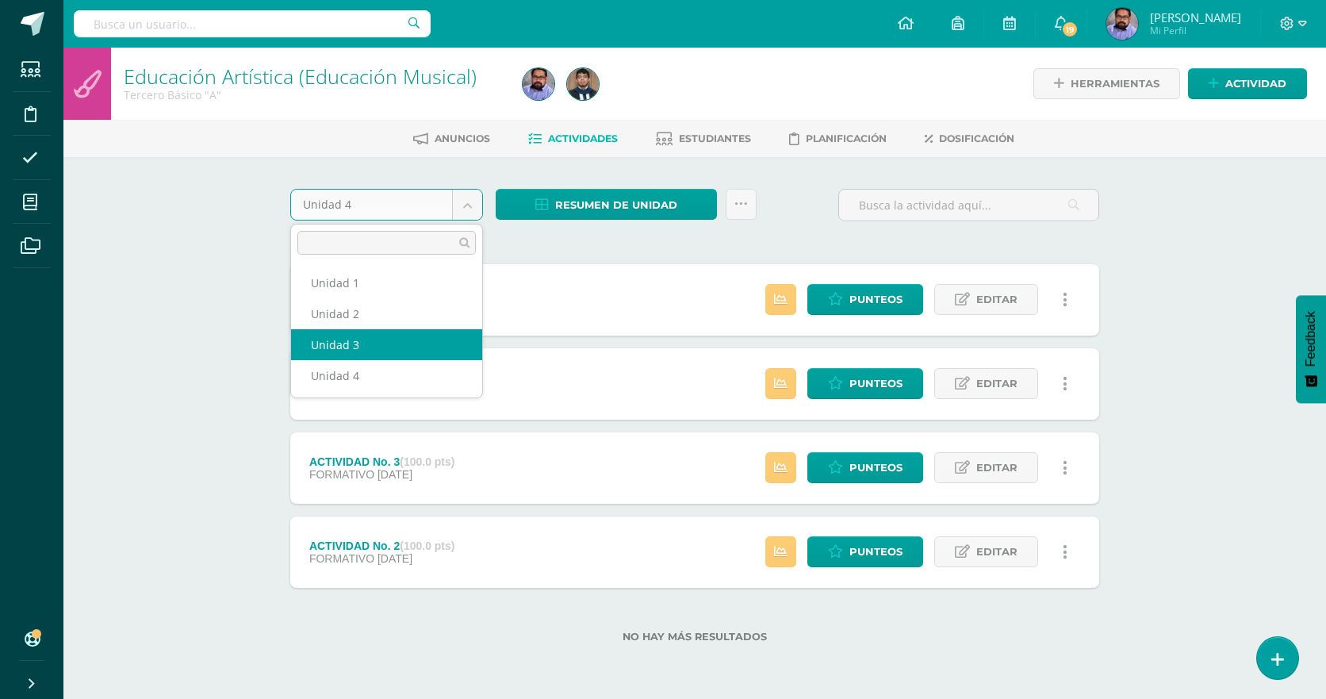
select select "Unidad 3"
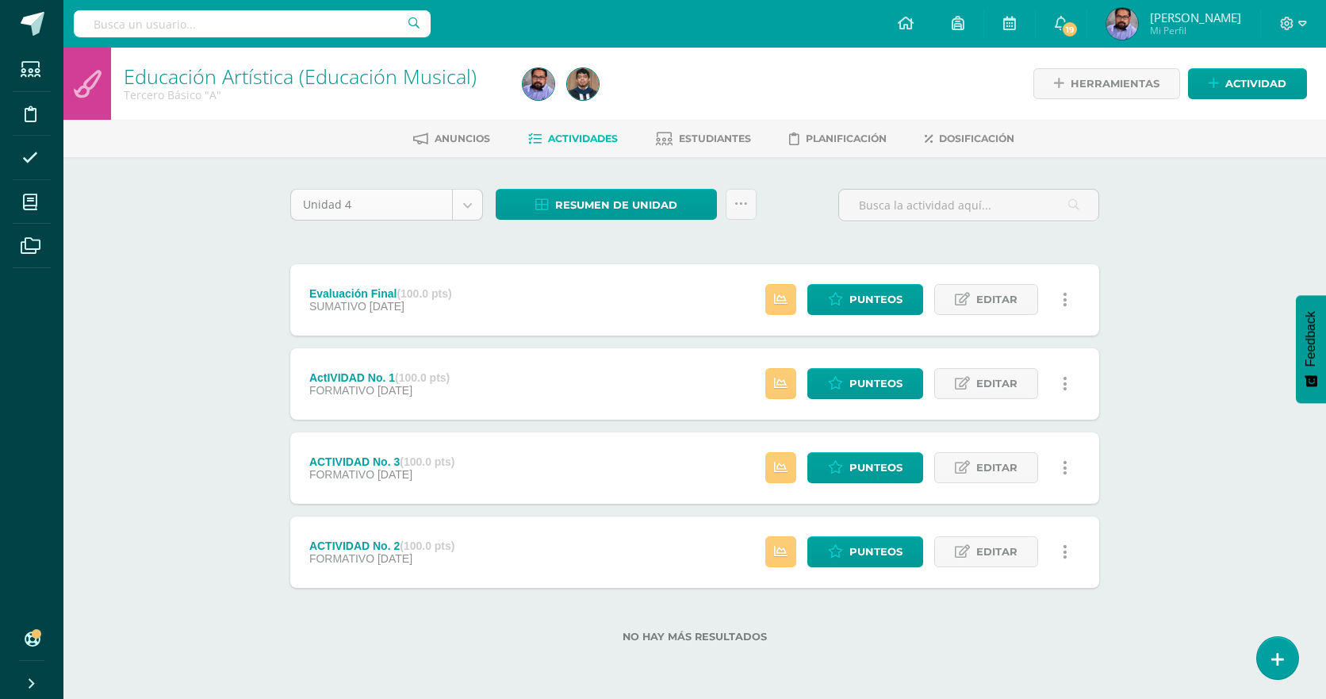
click at [415, 205] on body "Estudiantes Disciplina Asistencia Mis cursos Archivos Soporte Ayuda Reportar un…" at bounding box center [663, 346] width 1326 height 693
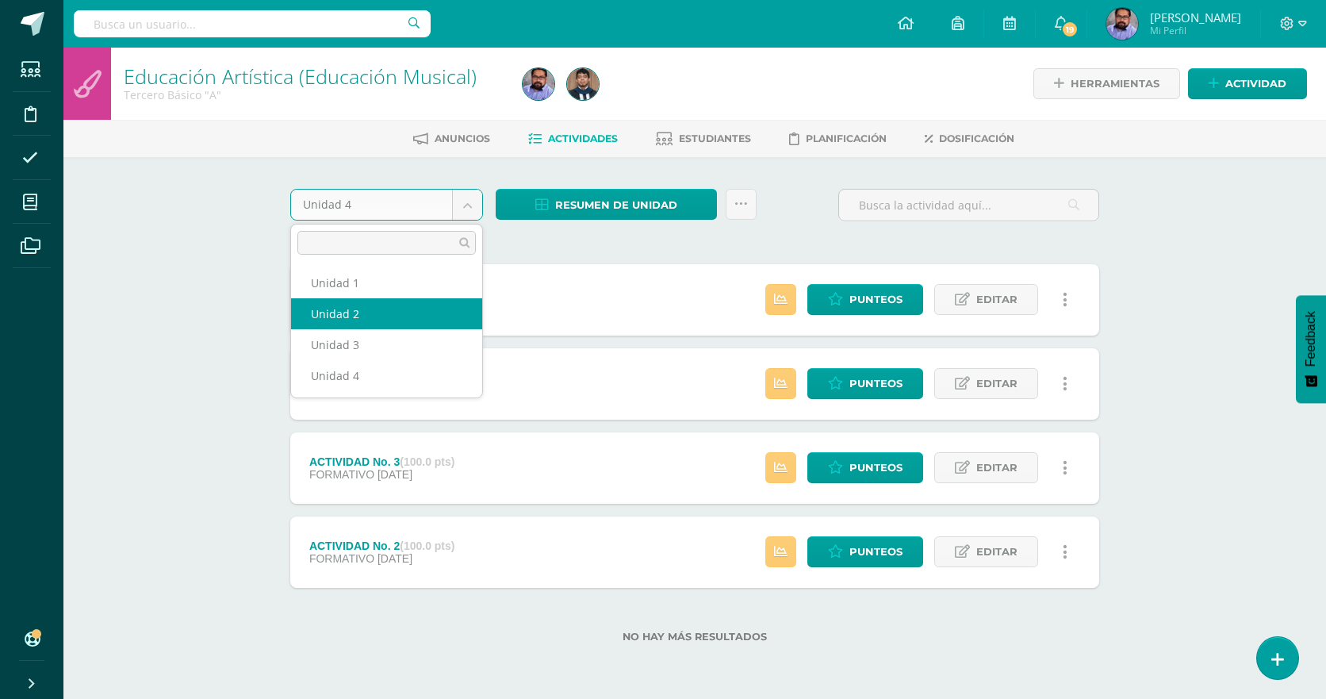
select select "Unidad 2"
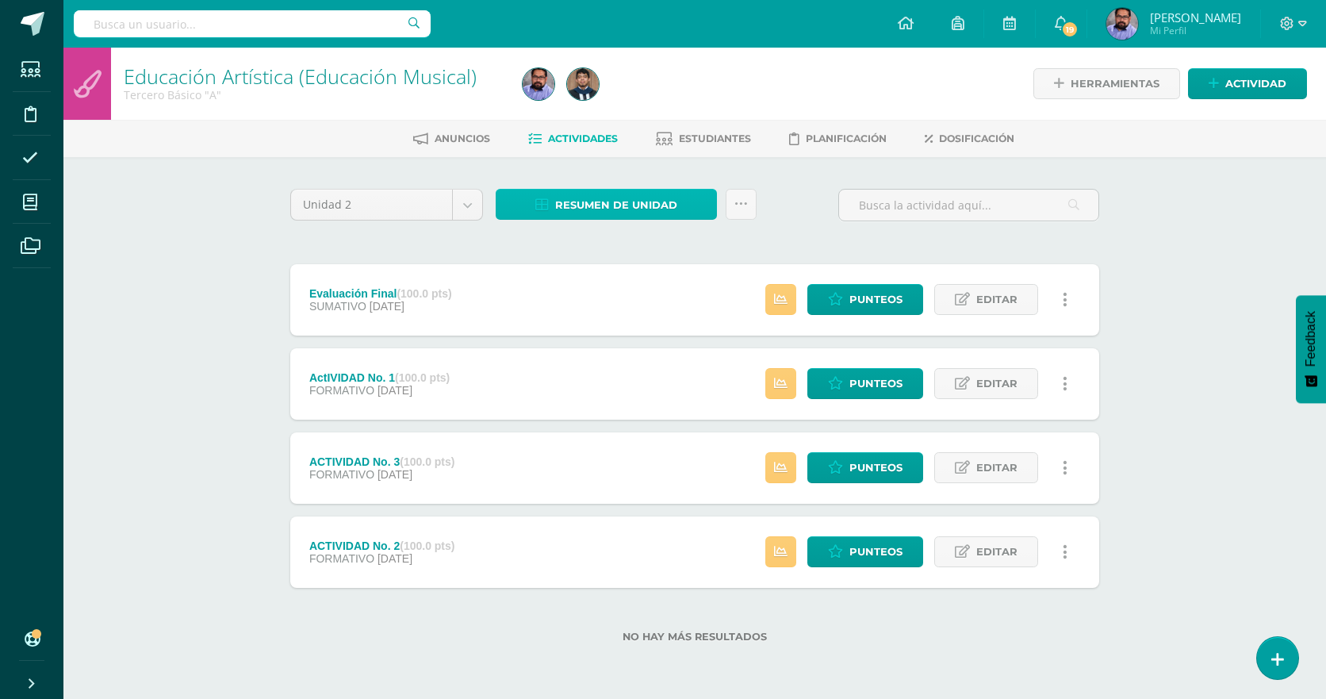
click at [637, 193] on span "Resumen de unidad" at bounding box center [616, 204] width 122 height 29
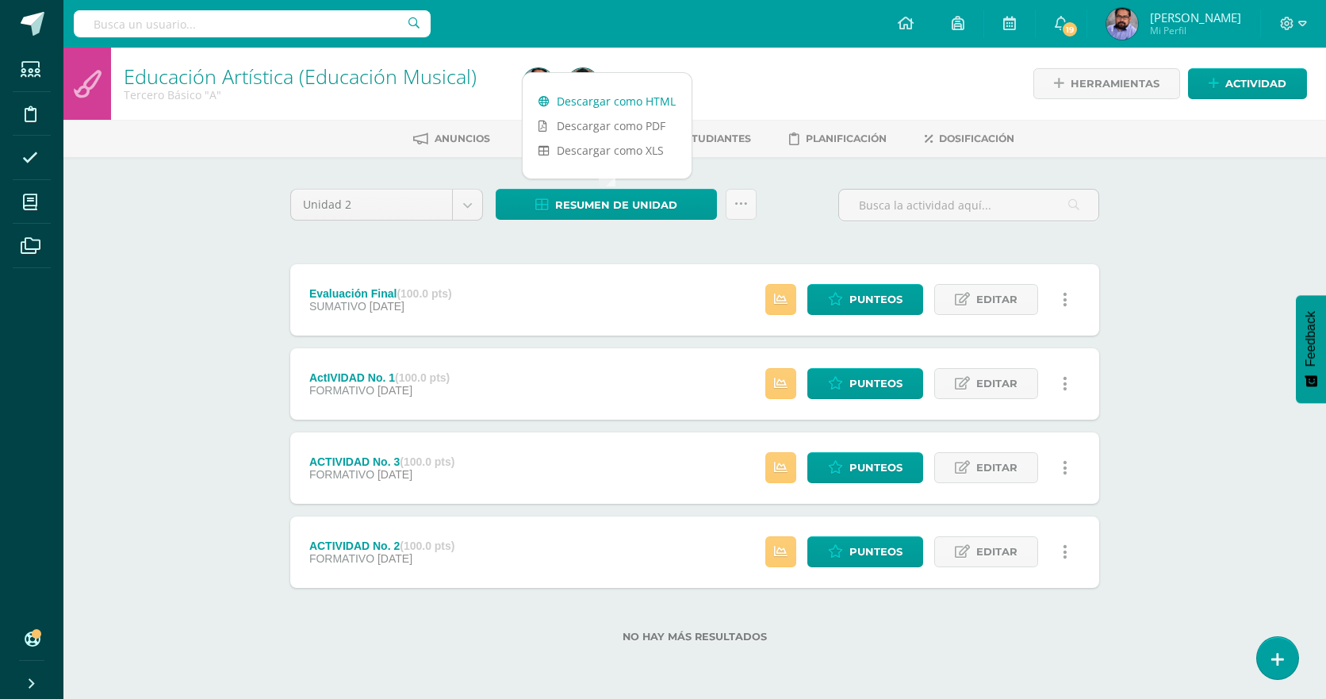
click at [637, 100] on link "Descargar como HTML" at bounding box center [607, 101] width 169 height 25
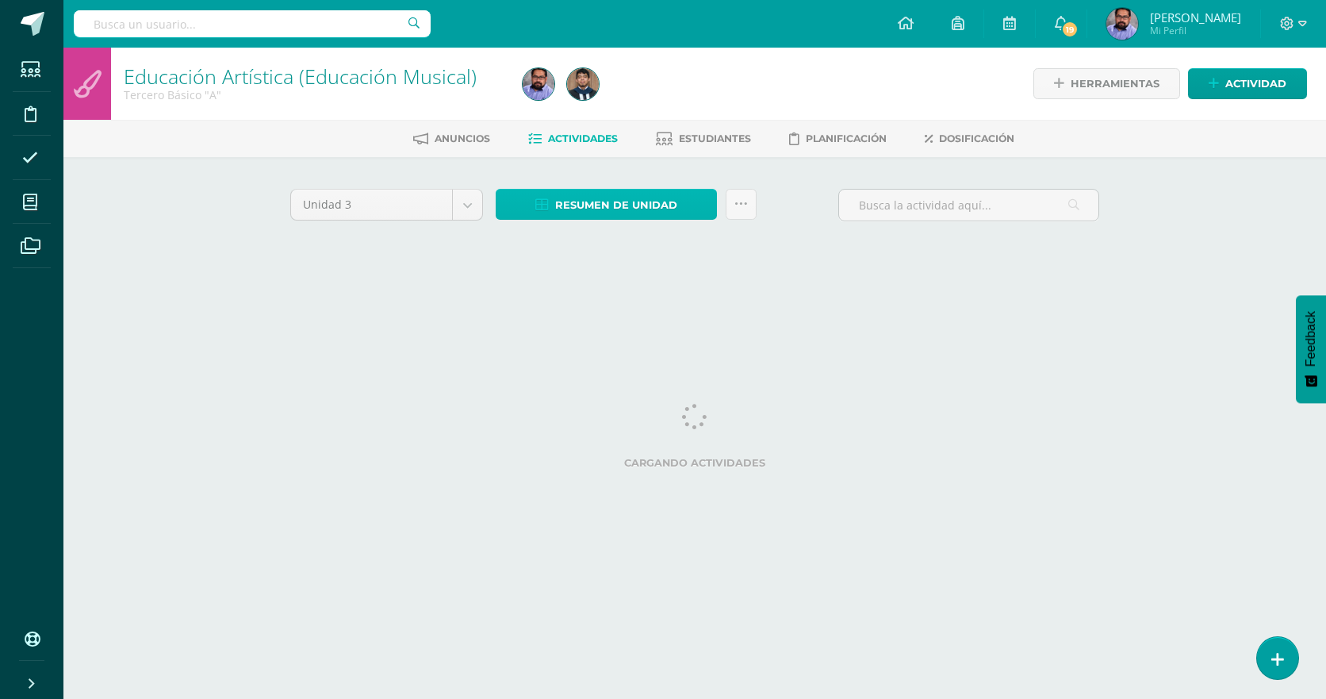
click at [573, 201] on span "Resumen de unidad" at bounding box center [616, 204] width 122 height 29
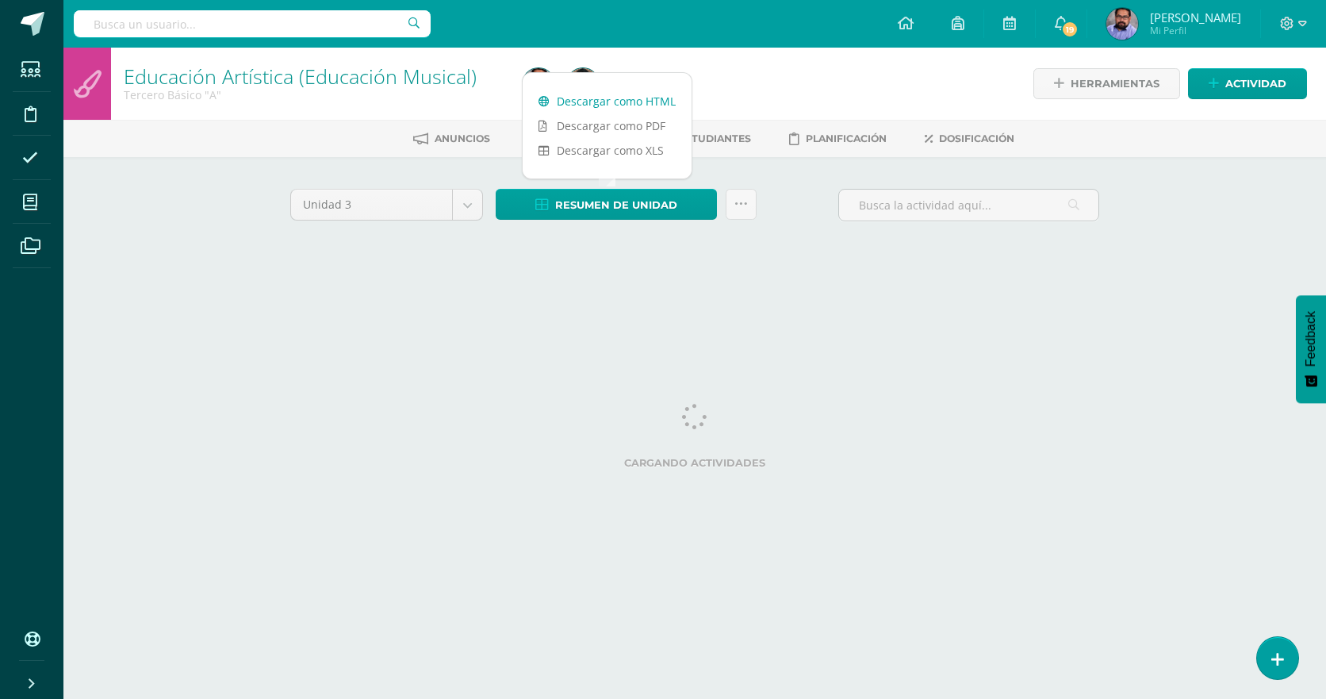
click at [584, 100] on link "Descargar como HTML" at bounding box center [607, 101] width 169 height 25
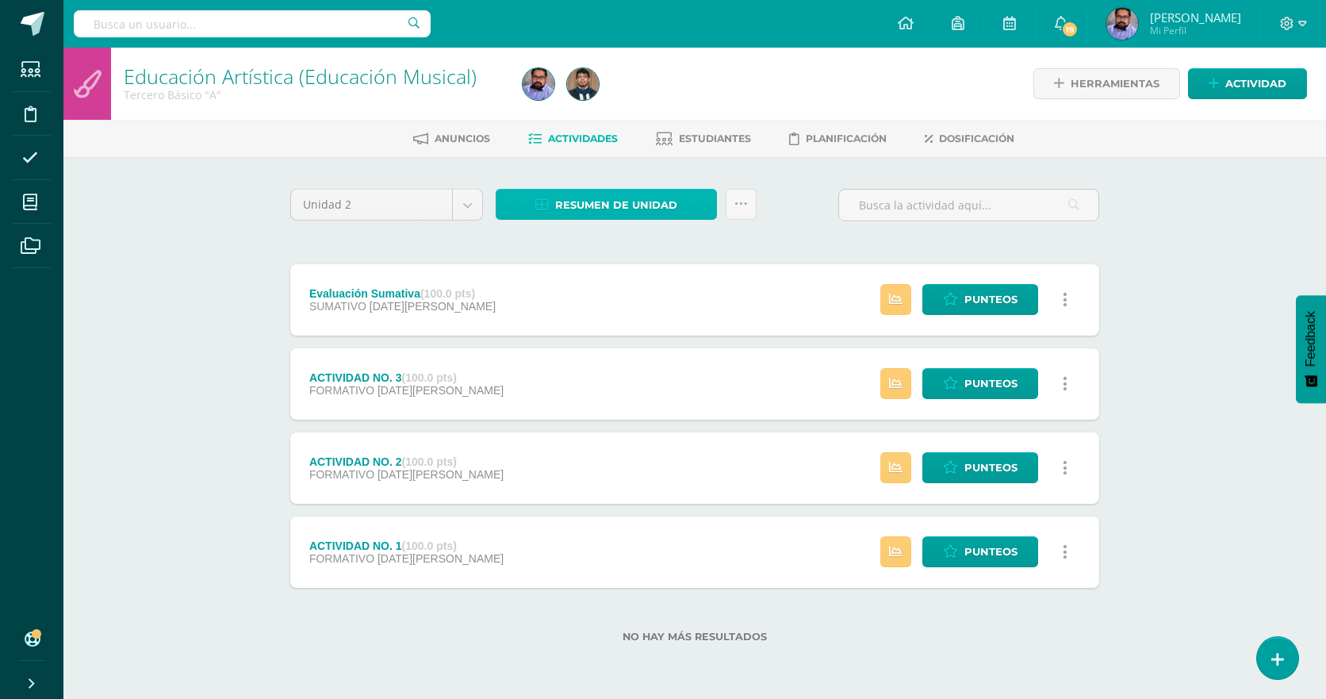
click at [592, 209] on span "Resumen de unidad" at bounding box center [616, 204] width 122 height 29
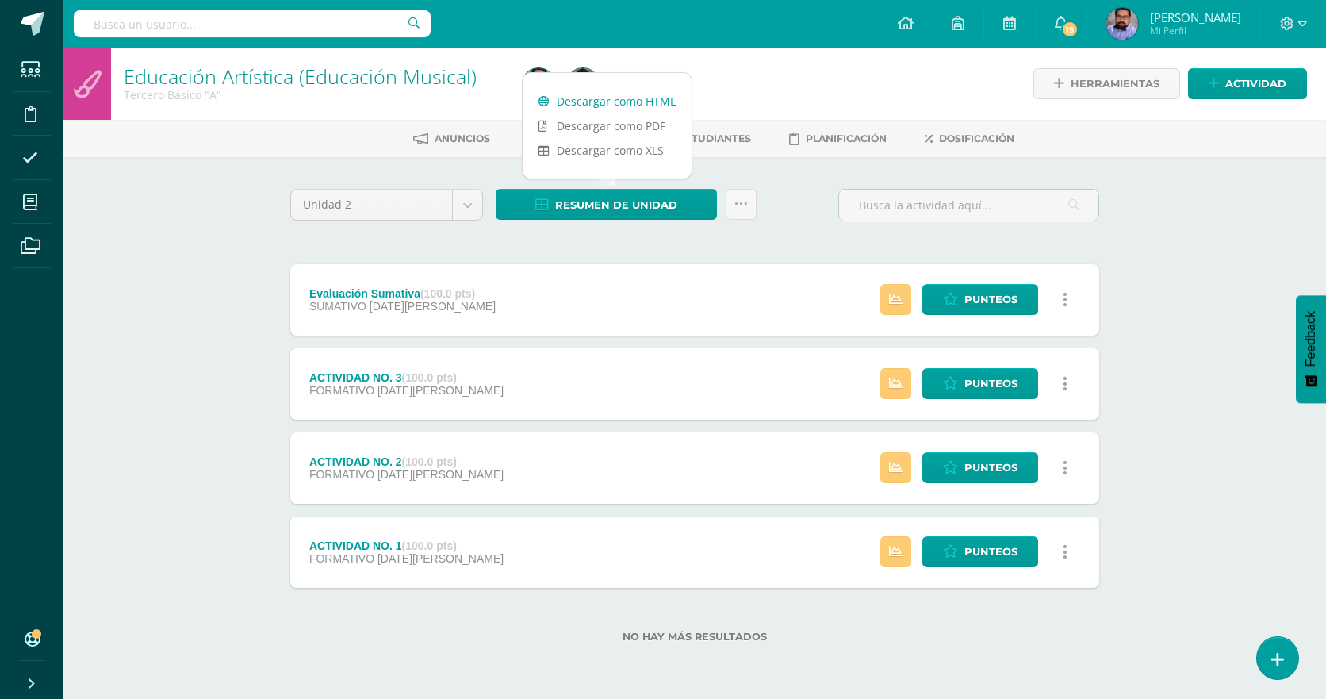
click at [622, 95] on link "Descargar como HTML" at bounding box center [607, 101] width 169 height 25
